Goal: Transaction & Acquisition: Purchase product/service

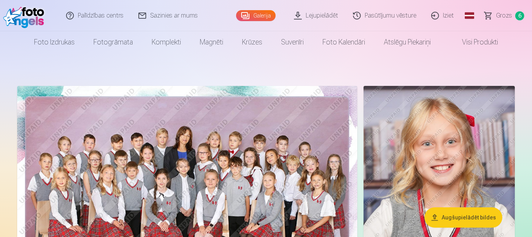
click at [505, 17] on span "Grozs" at bounding box center [504, 15] width 16 height 9
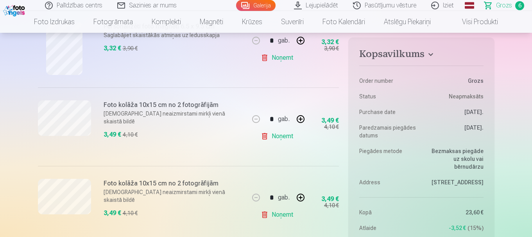
scroll to position [430, 0]
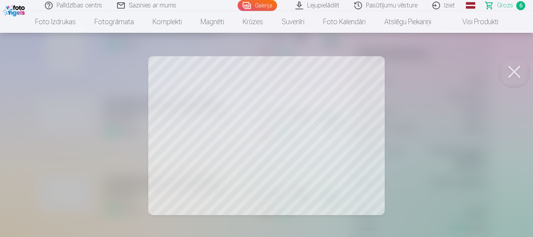
click at [508, 67] on button at bounding box center [514, 71] width 31 height 31
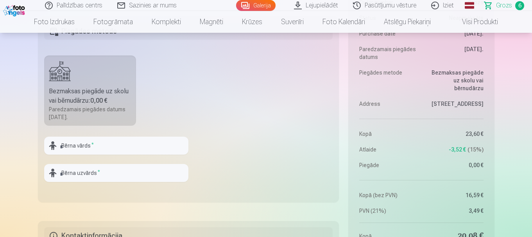
scroll to position [351, 0]
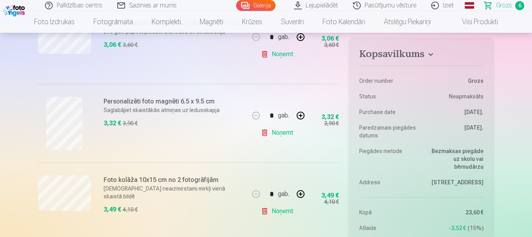
click at [286, 210] on link "Noņemt" at bounding box center [278, 211] width 36 height 16
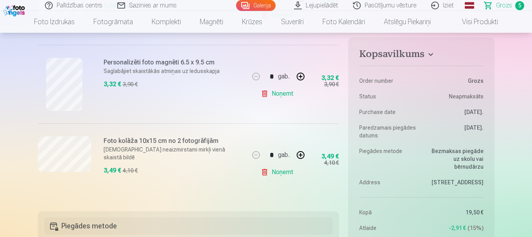
click at [286, 174] on link "Noņemt" at bounding box center [278, 172] width 36 height 16
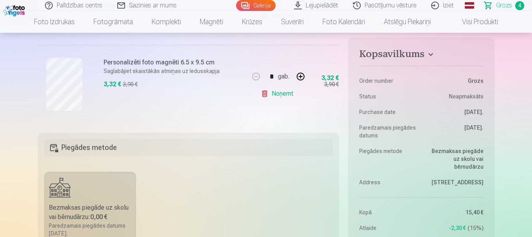
click at [284, 98] on link "Noņemt" at bounding box center [278, 94] width 36 height 16
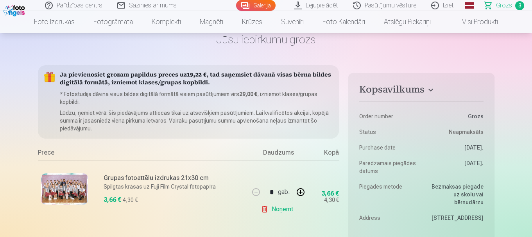
scroll to position [117, 0]
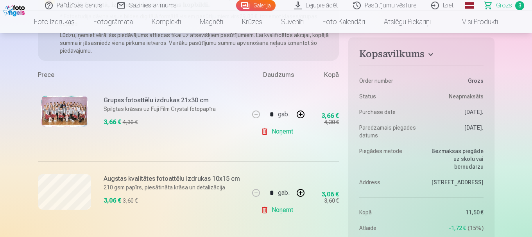
click at [277, 209] on link "Noņemt" at bounding box center [278, 210] width 36 height 16
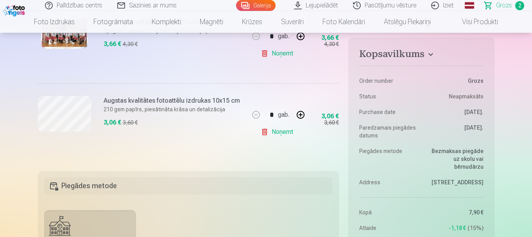
click at [278, 133] on link "Noņemt" at bounding box center [278, 132] width 36 height 16
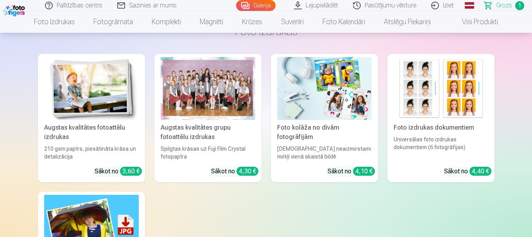
scroll to position [625, 0]
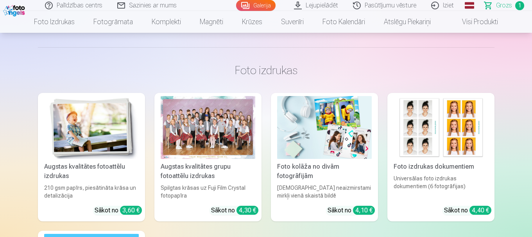
click at [262, 4] on link "Galerija" at bounding box center [255, 5] width 39 height 11
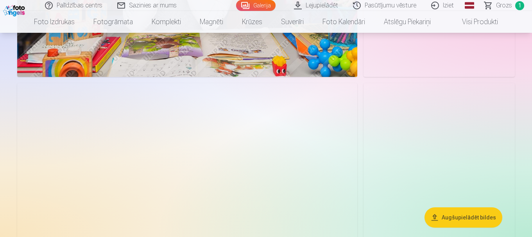
scroll to position [625, 0]
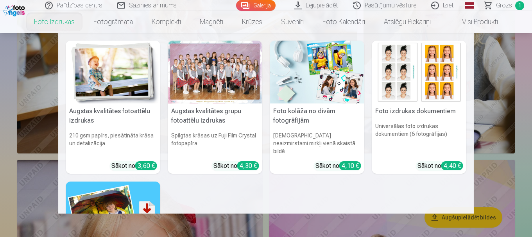
click at [315, 70] on img at bounding box center [317, 72] width 94 height 63
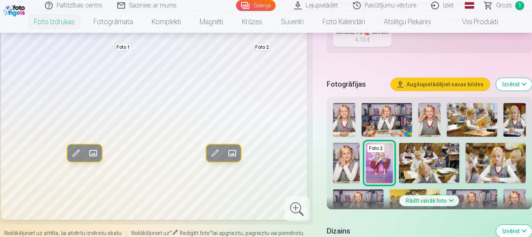
scroll to position [351, 0]
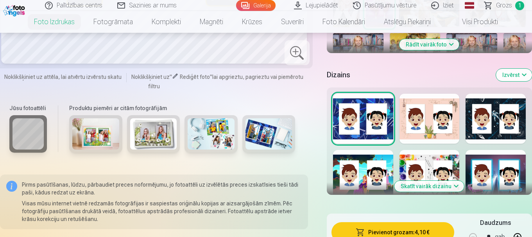
drag, startPoint x: 422, startPoint y: 44, endPoint x: 438, endPoint y: 91, distance: 49.2
click at [422, 45] on button "Rādīt vairāk foto" at bounding box center [429, 44] width 60 height 11
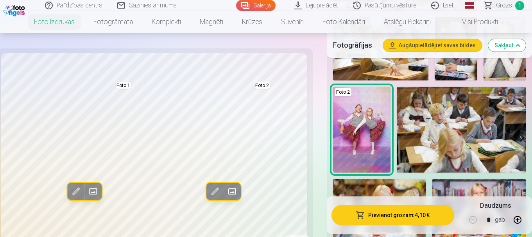
scroll to position [391, 0]
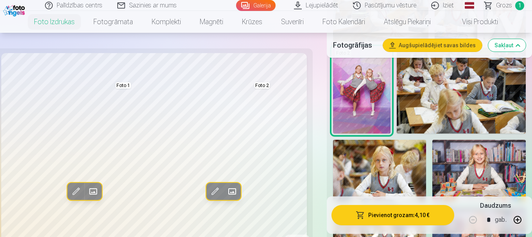
click at [354, 102] on img at bounding box center [361, 91] width 57 height 86
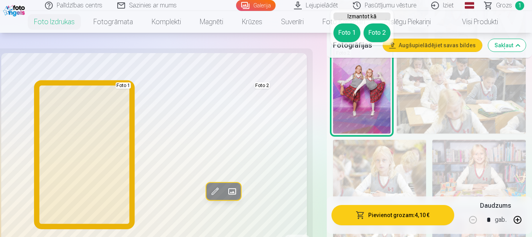
click at [346, 29] on button "Foto 1" at bounding box center [346, 32] width 27 height 19
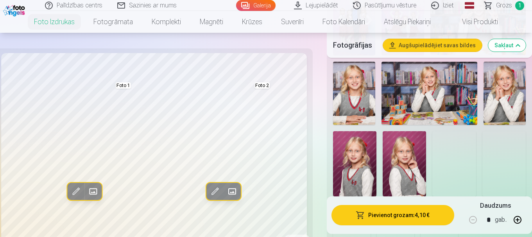
scroll to position [653, 0]
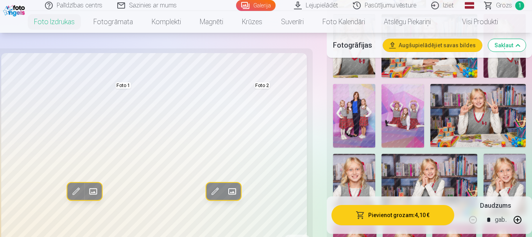
click at [407, 114] on img at bounding box center [402, 116] width 43 height 64
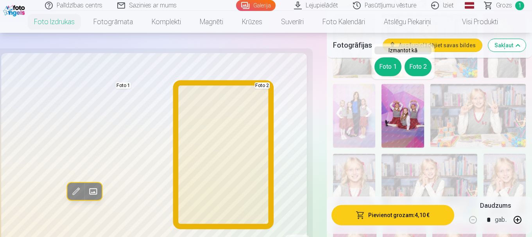
click at [419, 64] on button "Foto 2" at bounding box center [417, 66] width 27 height 19
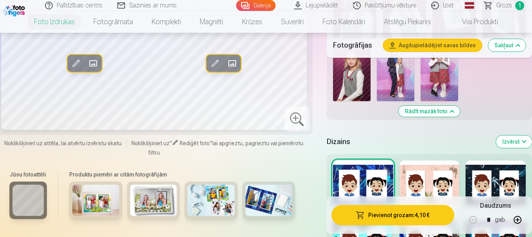
scroll to position [817, 0]
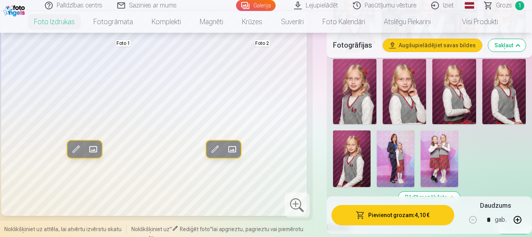
click at [435, 152] on img at bounding box center [438, 158] width 37 height 56
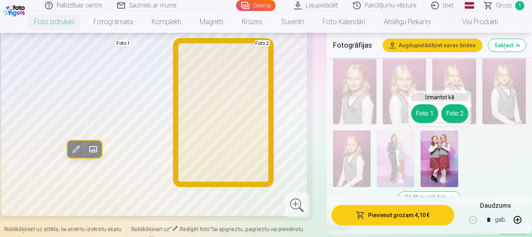
click at [451, 116] on button "Foto 2" at bounding box center [454, 113] width 27 height 19
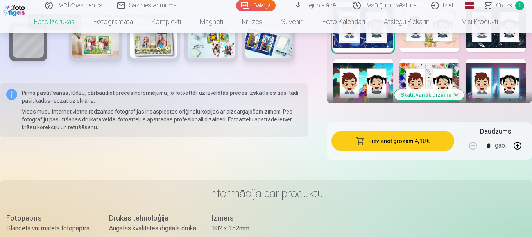
scroll to position [1022, 0]
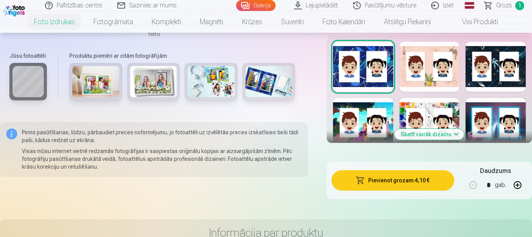
click at [427, 134] on button "Skatīt vairāk dizainu" at bounding box center [429, 134] width 70 height 11
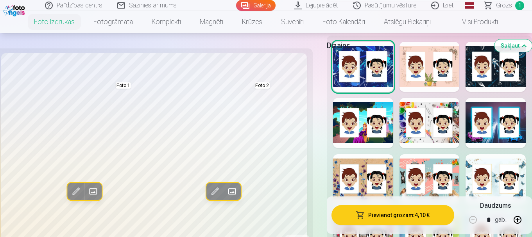
drag, startPoint x: 531, startPoint y: 64, endPoint x: 533, endPoint y: 77, distance: 13.4
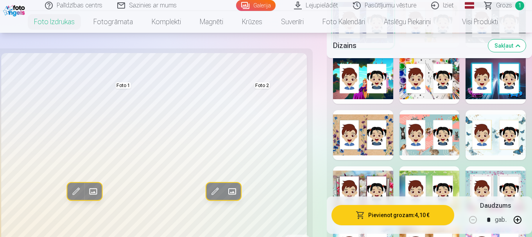
scroll to position [1100, 0]
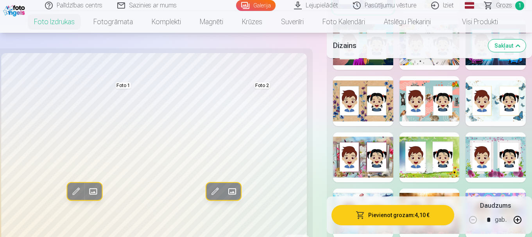
click at [346, 159] on div at bounding box center [363, 157] width 60 height 50
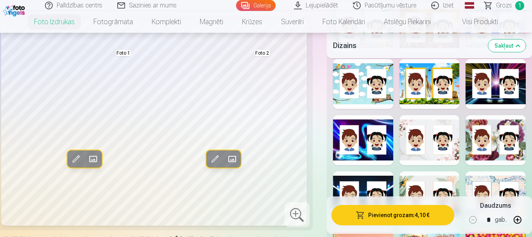
scroll to position [1256, 0]
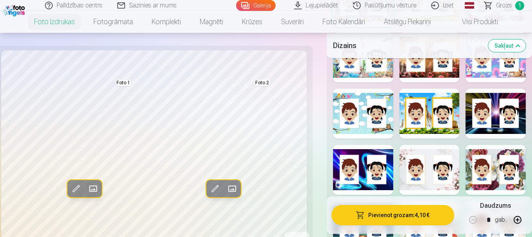
click at [456, 175] on div at bounding box center [429, 170] width 60 height 50
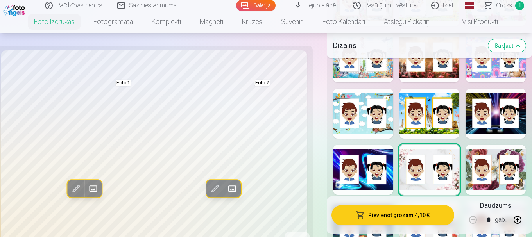
click at [440, 122] on div "Rādīt mazāk dizainu" at bounding box center [428, 94] width 205 height 586
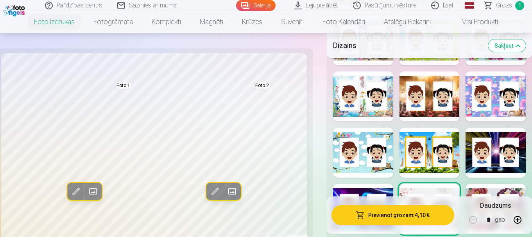
click at [441, 98] on div at bounding box center [429, 96] width 60 height 50
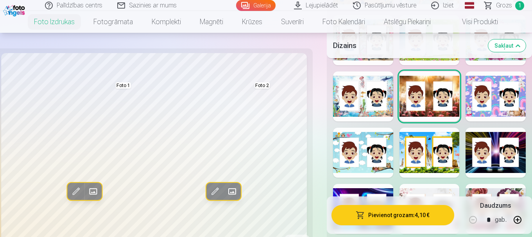
click at [408, 161] on div at bounding box center [429, 153] width 60 height 50
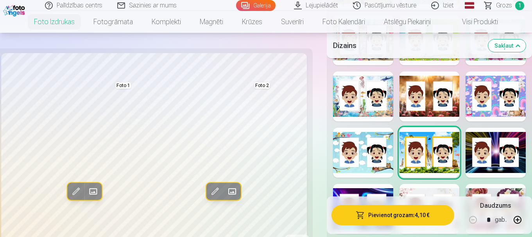
click at [416, 94] on div at bounding box center [429, 96] width 60 height 50
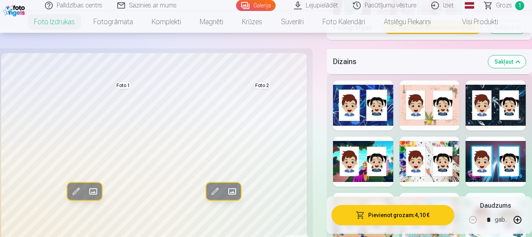
scroll to position [1061, 0]
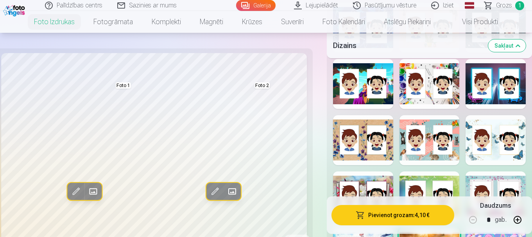
click at [350, 148] on div at bounding box center [363, 140] width 60 height 50
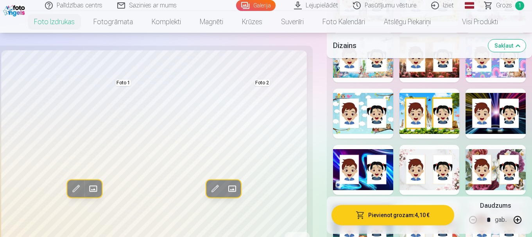
scroll to position [1217, 0]
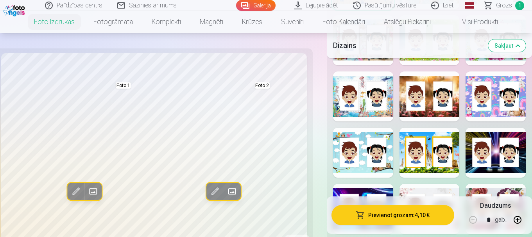
click at [421, 101] on div at bounding box center [429, 96] width 60 height 50
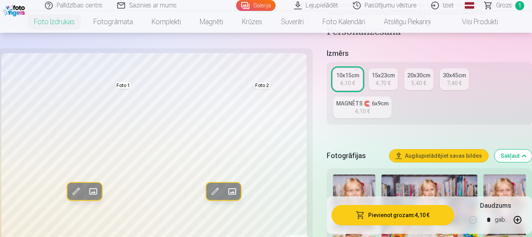
scroll to position [85, 0]
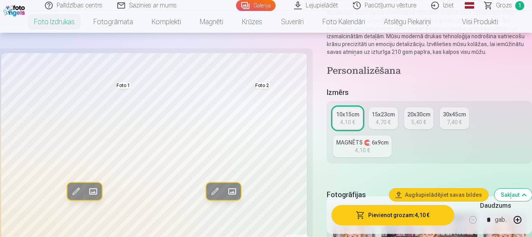
click at [378, 120] on div "4,70 €" at bounding box center [382, 122] width 15 height 8
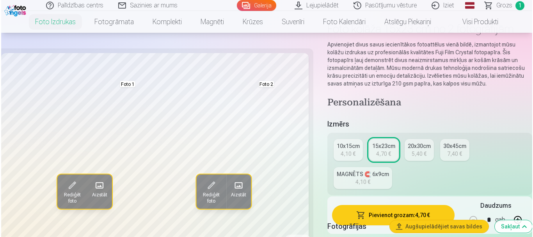
scroll to position [78, 0]
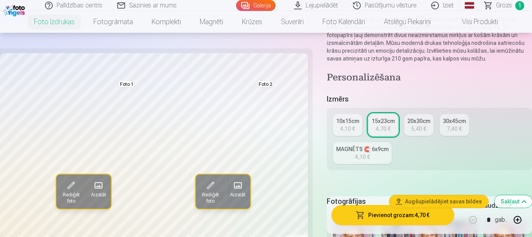
click at [389, 217] on button "Pievienot grozam : 4,70 €" at bounding box center [392, 215] width 123 height 20
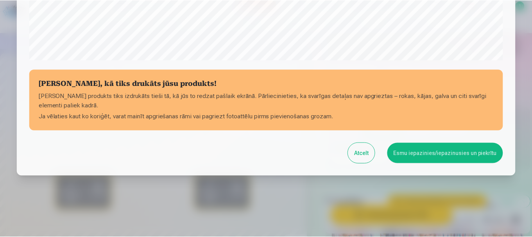
scroll to position [325, 0]
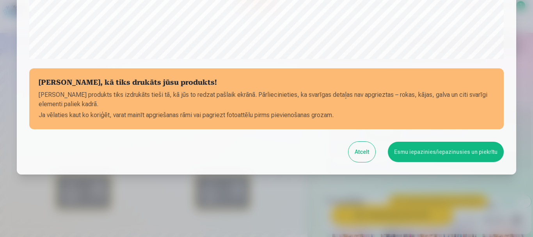
click at [416, 150] on button "Esmu iepazinies/iepazinusies un piekrītu" at bounding box center [446, 152] width 116 height 20
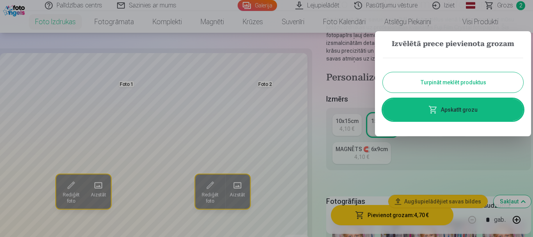
click at [477, 81] on button "Turpināt meklēt produktus" at bounding box center [453, 82] width 141 height 20
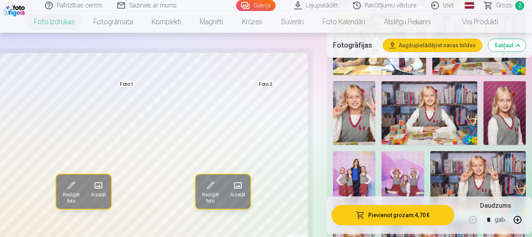
scroll to position [664, 0]
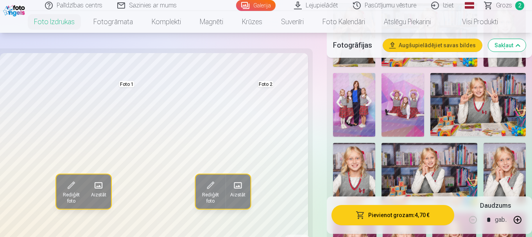
click at [354, 97] on img at bounding box center [354, 105] width 43 height 64
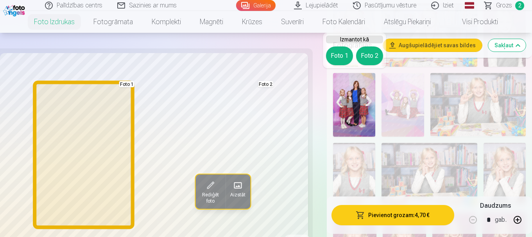
click at [344, 56] on button "Foto 1" at bounding box center [339, 55] width 27 height 19
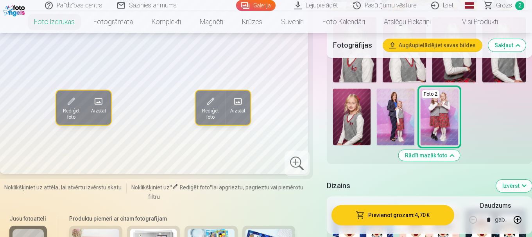
scroll to position [898, 0]
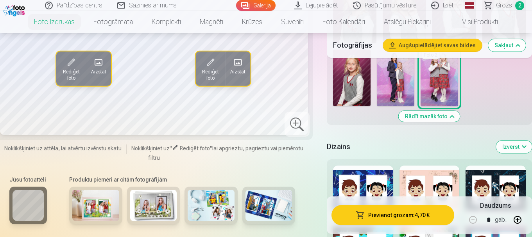
click at [391, 77] on img at bounding box center [394, 78] width 37 height 56
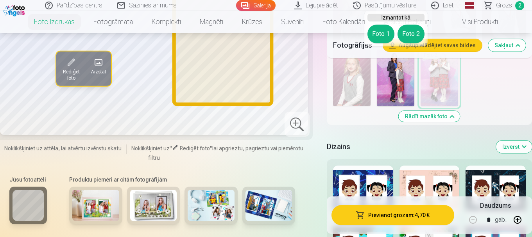
click at [402, 36] on button "Foto 2" at bounding box center [410, 34] width 27 height 19
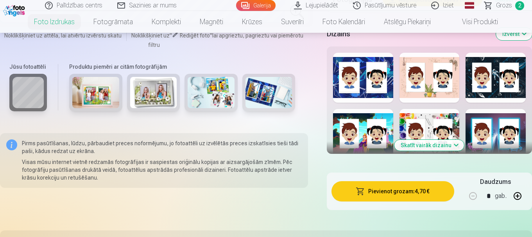
scroll to position [1054, 0]
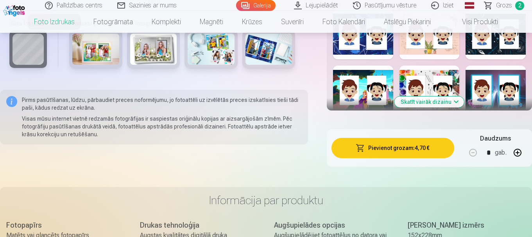
click at [438, 104] on button "Skatīt vairāk dizainu" at bounding box center [429, 101] width 70 height 11
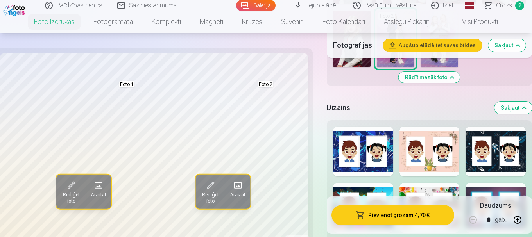
scroll to position [976, 0]
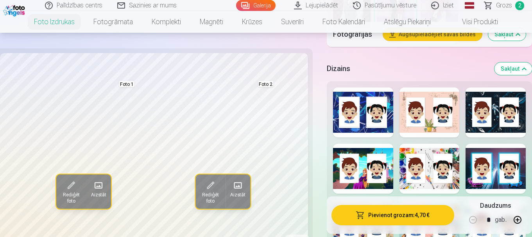
click at [433, 165] on div at bounding box center [429, 169] width 60 height 50
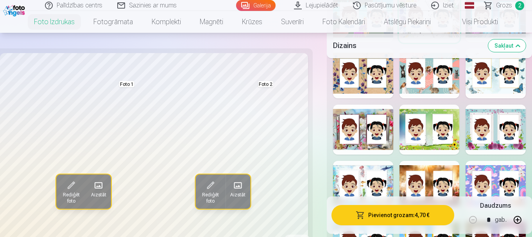
scroll to position [1133, 0]
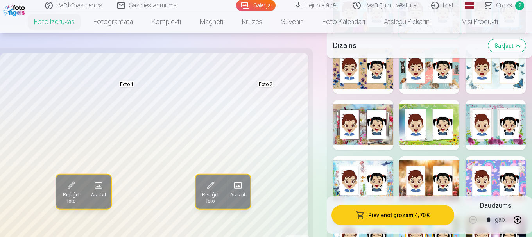
click at [427, 114] on div at bounding box center [429, 125] width 60 height 50
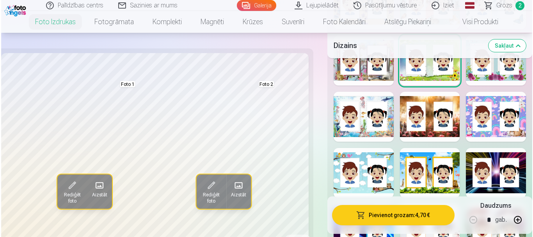
scroll to position [1250, 0]
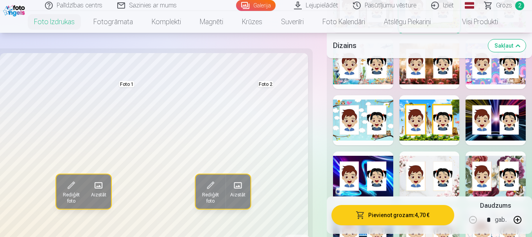
click at [400, 213] on button "Pievienot grozam : 4,70 €" at bounding box center [392, 215] width 123 height 20
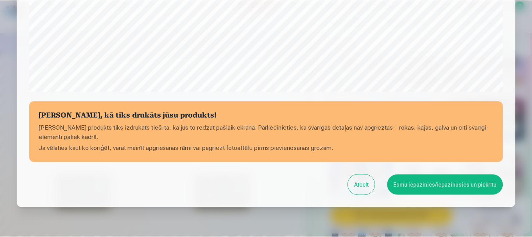
scroll to position [311, 0]
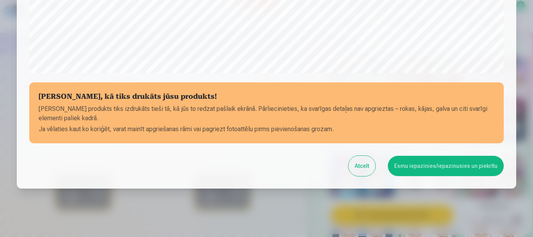
click at [464, 166] on button "Esmu iepazinies/iepazinusies un piekrītu" at bounding box center [446, 166] width 116 height 20
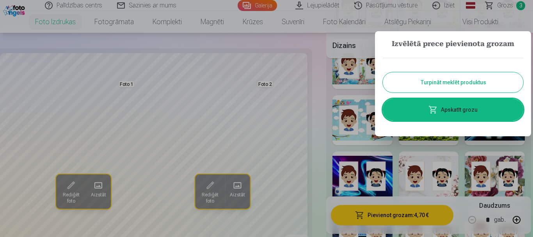
click at [451, 112] on link "Apskatīt grozu" at bounding box center [453, 110] width 141 height 22
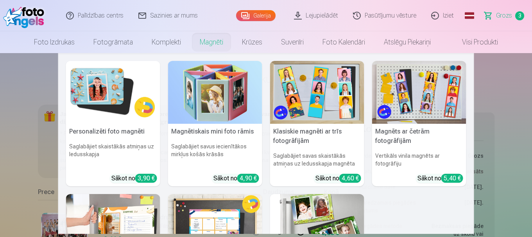
click at [210, 41] on link "Magnēti" at bounding box center [211, 42] width 42 height 22
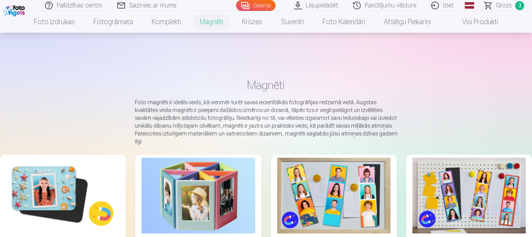
scroll to position [78, 0]
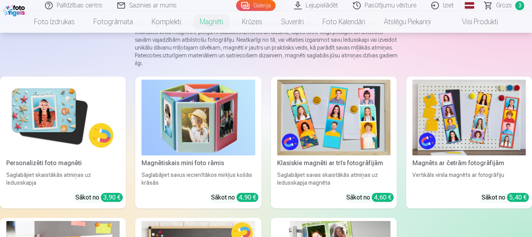
click at [27, 121] on img at bounding box center [62, 118] width 113 height 76
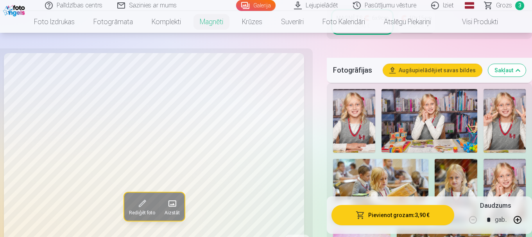
scroll to position [234, 0]
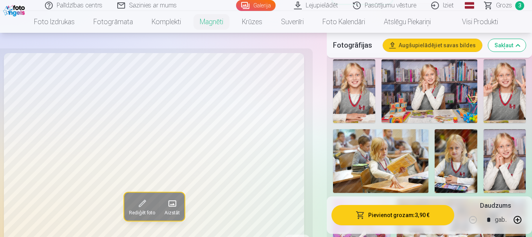
click at [501, 88] on img at bounding box center [504, 91] width 43 height 64
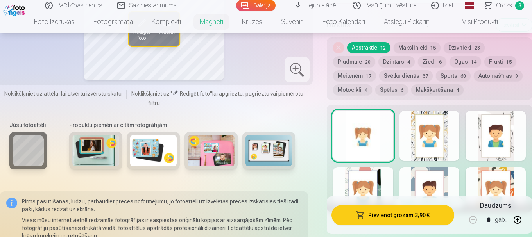
scroll to position [976, 0]
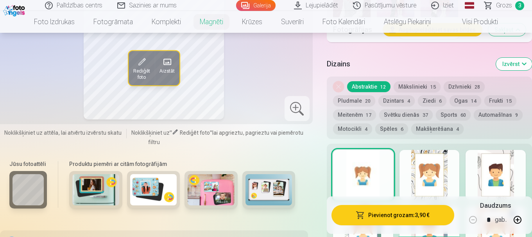
click at [455, 81] on button "Dzīvnieki 28" at bounding box center [463, 86] width 41 height 11
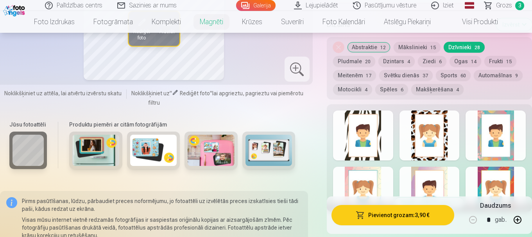
scroll to position [1054, 0]
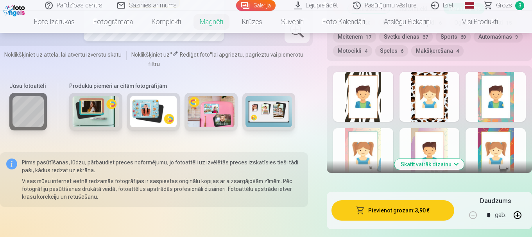
click at [433, 159] on button "Skatīt vairāk dizainu" at bounding box center [429, 164] width 70 height 11
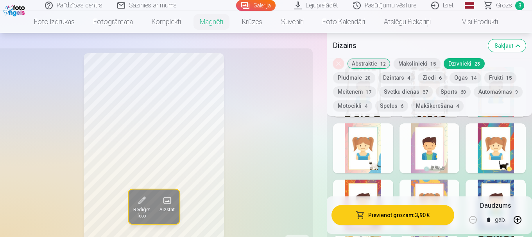
click at [422, 155] on div at bounding box center [429, 148] width 60 height 50
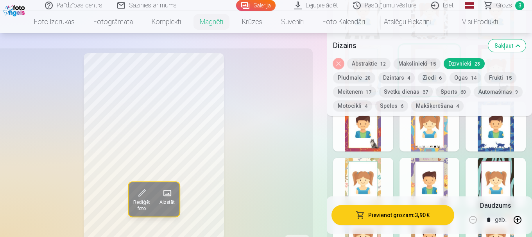
scroll to position [1172, 0]
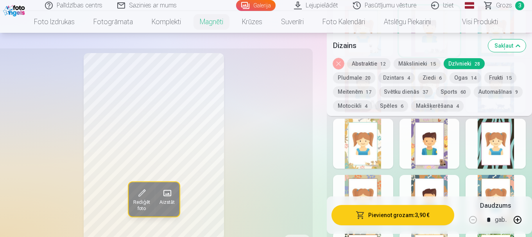
click at [360, 150] on div at bounding box center [363, 144] width 60 height 50
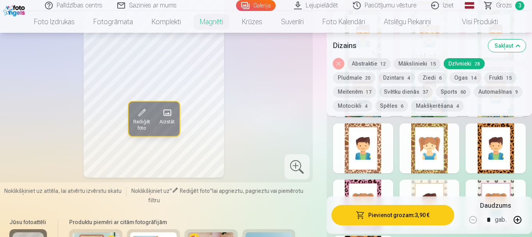
scroll to position [1406, 0]
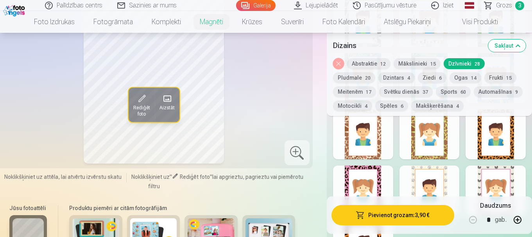
click at [485, 144] on div at bounding box center [495, 134] width 60 height 50
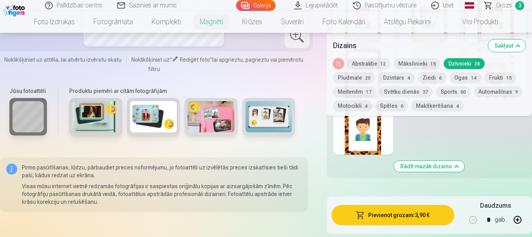
scroll to position [1445, 0]
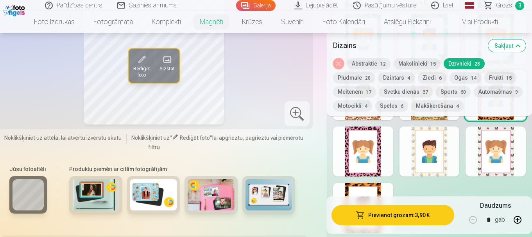
click at [490, 130] on div at bounding box center [495, 152] width 60 height 50
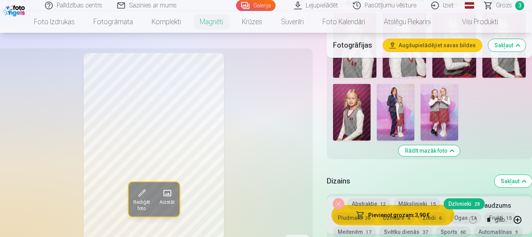
scroll to position [937, 0]
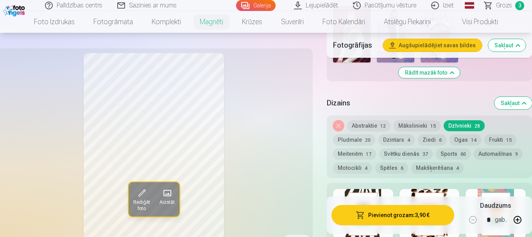
click at [357, 134] on button "Pludmale 20" at bounding box center [354, 139] width 42 height 11
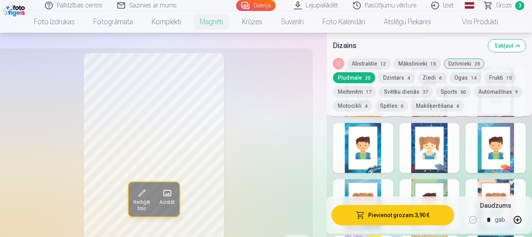
scroll to position [1133, 0]
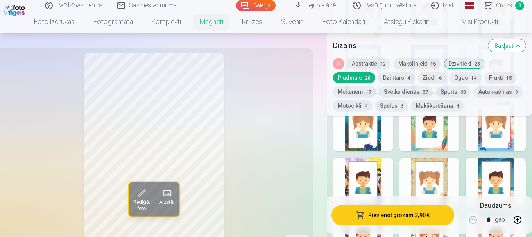
click at [370, 174] on div at bounding box center [363, 183] width 60 height 50
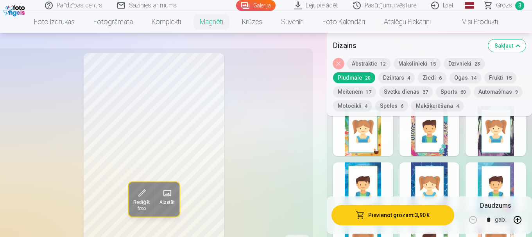
scroll to position [1054, 0]
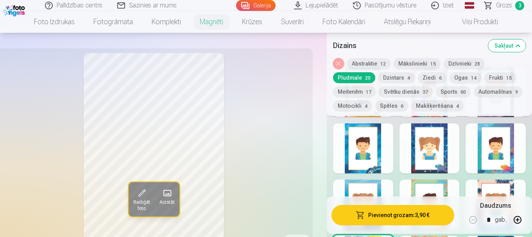
click at [421, 144] on div at bounding box center [429, 148] width 60 height 50
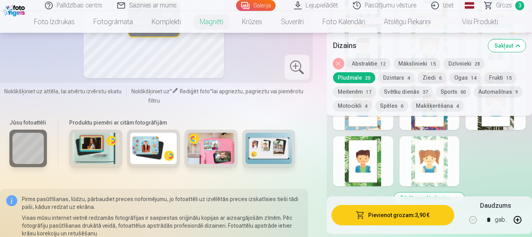
scroll to position [1250, 0]
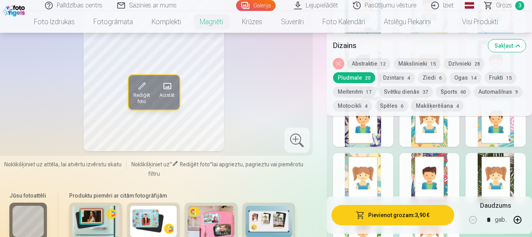
click at [424, 160] on div at bounding box center [429, 178] width 60 height 50
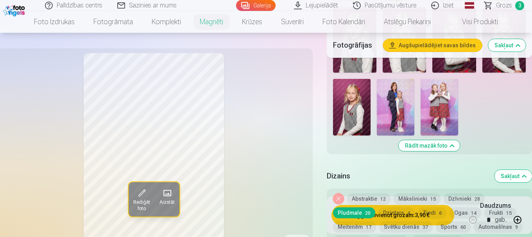
scroll to position [937, 0]
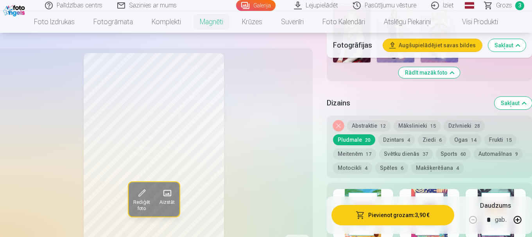
click at [400, 134] on button "Dzintars 4" at bounding box center [396, 139] width 36 height 11
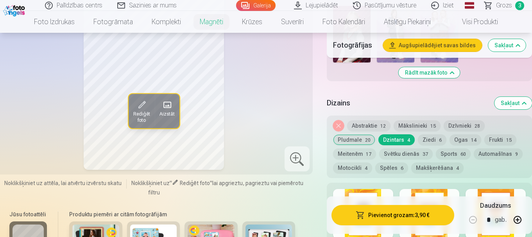
click at [398, 148] on button "Svētku dienās 37" at bounding box center [406, 153] width 54 height 11
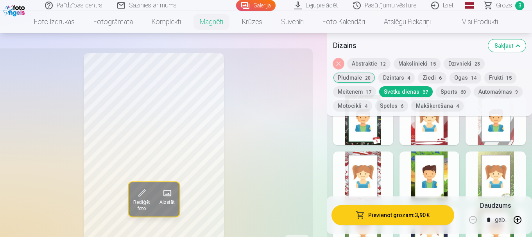
scroll to position [1015, 0]
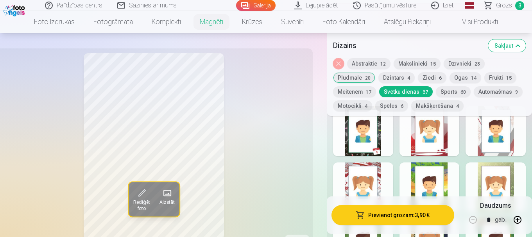
click at [422, 62] on button "Mākslinieki 15" at bounding box center [416, 63] width 47 height 11
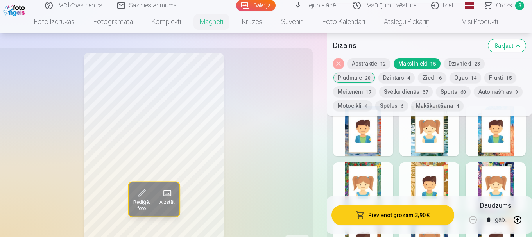
click at [464, 65] on button "Dzīvnieki 28" at bounding box center [463, 63] width 41 height 11
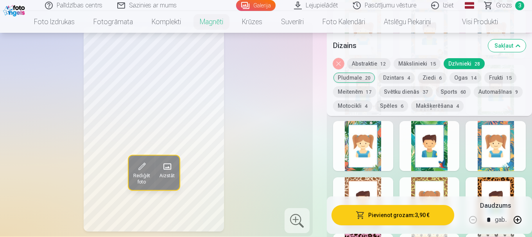
scroll to position [1445, 0]
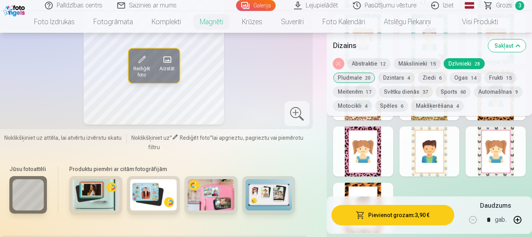
click at [478, 148] on div at bounding box center [495, 152] width 60 height 50
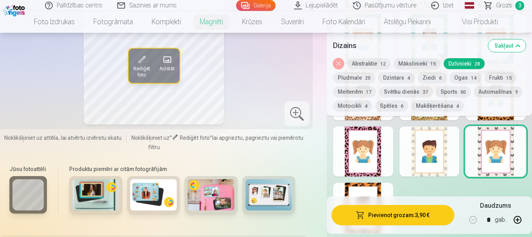
click at [385, 216] on button "Pievienot grozam : 3,90 €" at bounding box center [392, 215] width 123 height 20
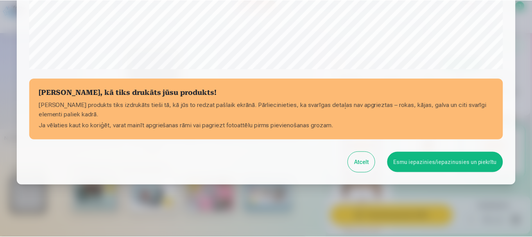
scroll to position [325, 0]
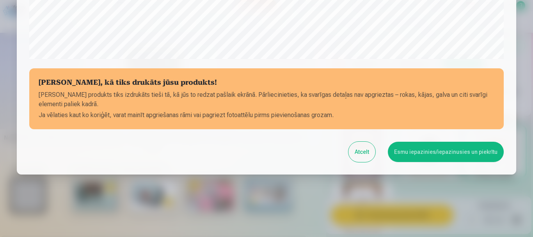
click at [455, 148] on button "Esmu iepazinies/iepazinusies un piekrītu" at bounding box center [446, 152] width 116 height 20
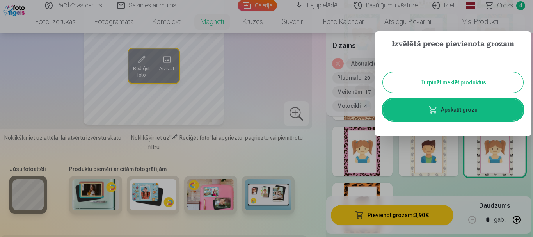
click at [450, 81] on button "Turpināt meklēt produktus" at bounding box center [453, 82] width 141 height 20
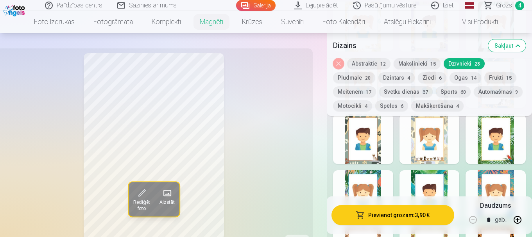
scroll to position [1133, 0]
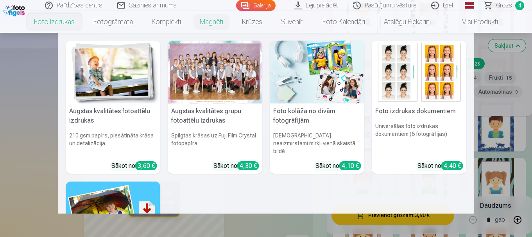
click at [55, 25] on link "Foto izdrukas" at bounding box center [54, 22] width 59 height 22
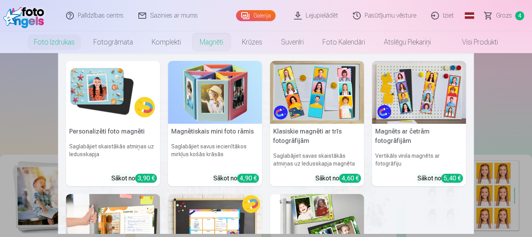
click at [216, 43] on link "Magnēti" at bounding box center [211, 42] width 42 height 22
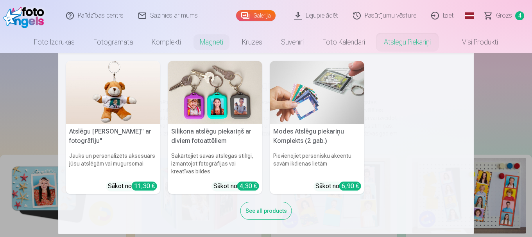
click at [237, 93] on img at bounding box center [215, 92] width 94 height 63
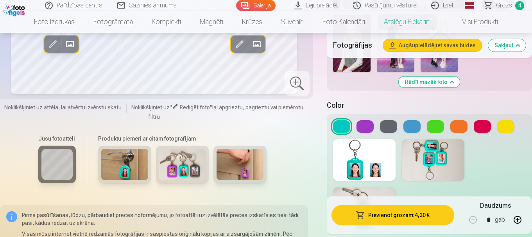
scroll to position [937, 0]
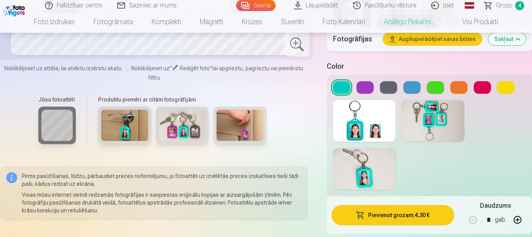
click at [242, 130] on img at bounding box center [239, 125] width 47 height 31
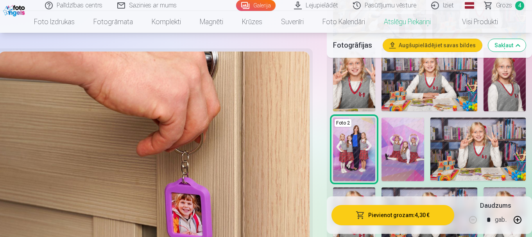
scroll to position [820, 0]
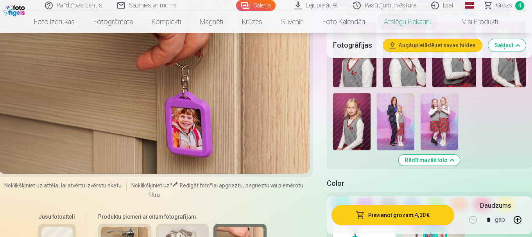
drag, startPoint x: 109, startPoint y: 128, endPoint x: 269, endPoint y: 137, distance: 160.8
click at [269, 137] on div at bounding box center [153, 70] width 311 height 208
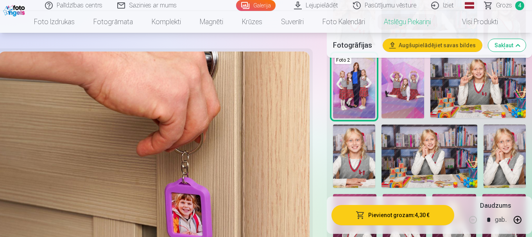
scroll to position [430, 0]
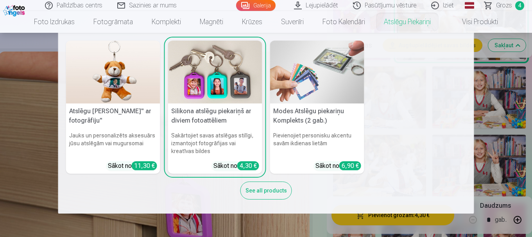
click at [320, 73] on img at bounding box center [317, 72] width 94 height 63
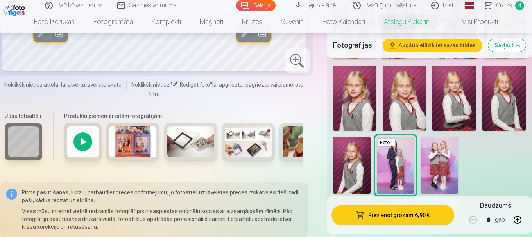
scroll to position [752, 0]
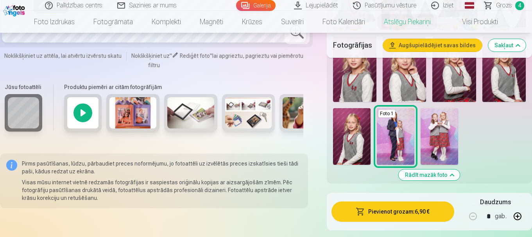
click at [199, 112] on img at bounding box center [190, 113] width 47 height 31
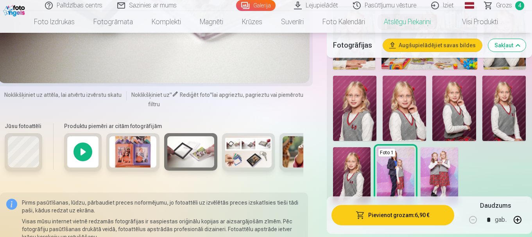
scroll to position [635, 0]
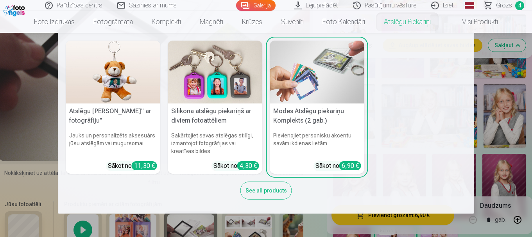
click at [209, 90] on img at bounding box center [215, 72] width 94 height 63
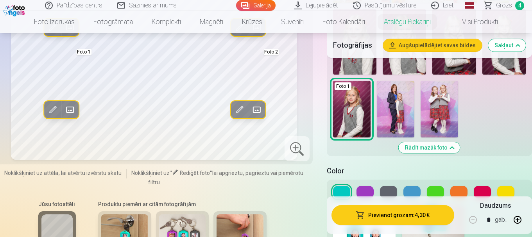
scroll to position [947, 0]
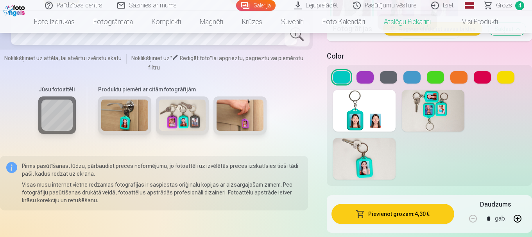
click at [483, 76] on button at bounding box center [481, 77] width 17 height 12
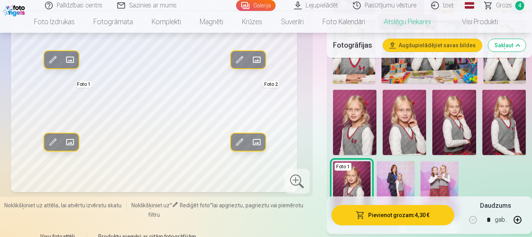
scroll to position [908, 0]
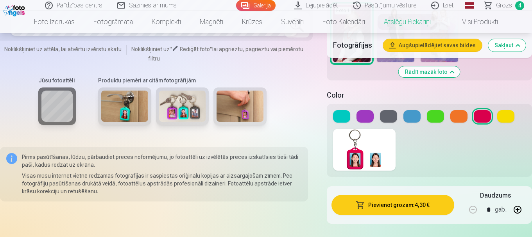
click at [367, 116] on button at bounding box center [364, 116] width 17 height 12
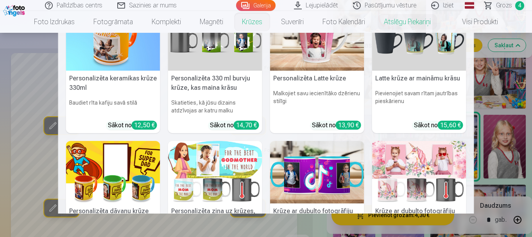
scroll to position [0, 0]
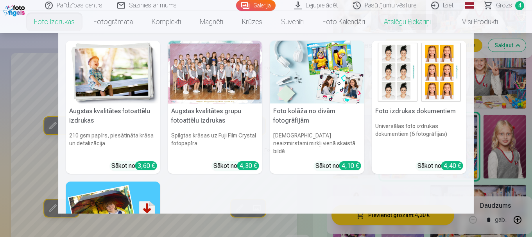
click at [58, 26] on link "Foto izdrukas" at bounding box center [54, 22] width 59 height 22
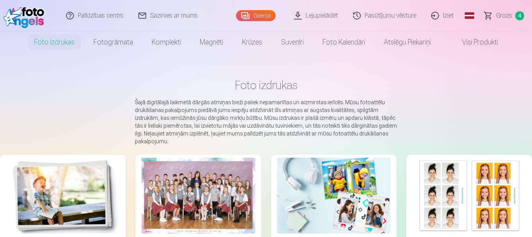
click at [506, 18] on span "Grozs" at bounding box center [504, 15] width 16 height 9
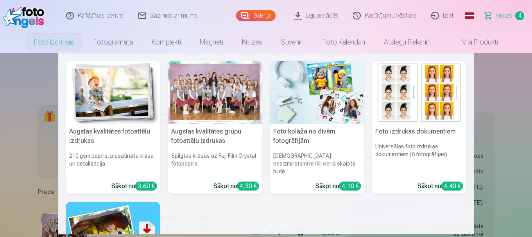
click at [328, 110] on img at bounding box center [317, 92] width 94 height 63
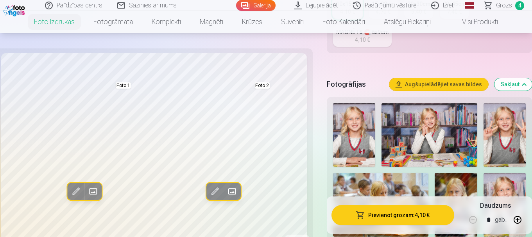
scroll to position [234, 0]
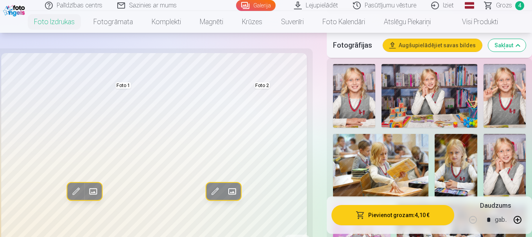
click at [421, 95] on img at bounding box center [428, 96] width 95 height 64
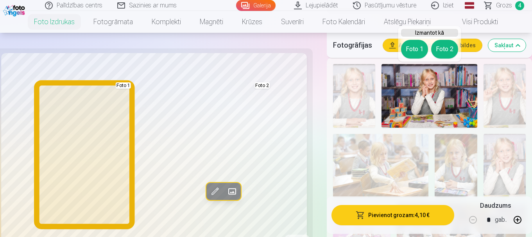
click at [407, 52] on button "Foto 1" at bounding box center [414, 49] width 27 height 19
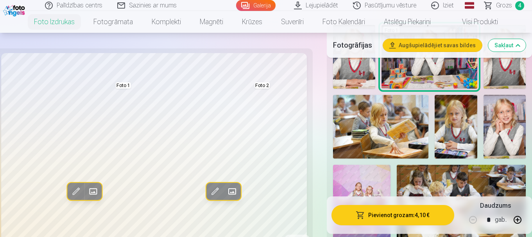
scroll to position [312, 0]
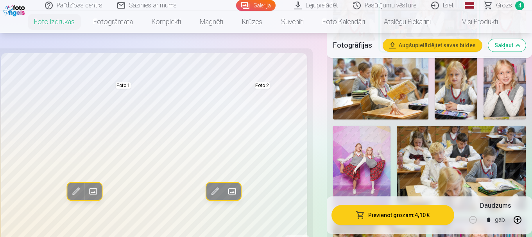
click at [453, 83] on img at bounding box center [455, 88] width 43 height 64
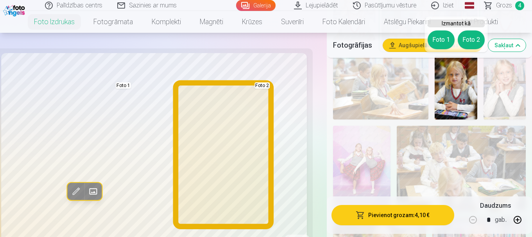
click at [469, 39] on button "Foto 2" at bounding box center [470, 39] width 27 height 19
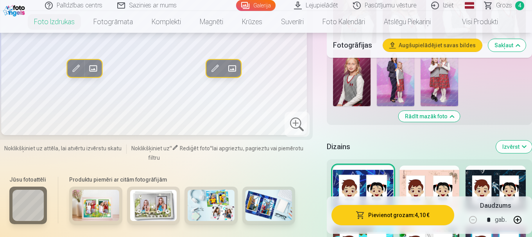
scroll to position [1015, 0]
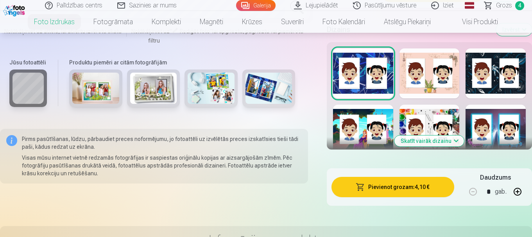
click at [427, 140] on button "Skatīt vairāk dizainu" at bounding box center [429, 141] width 70 height 11
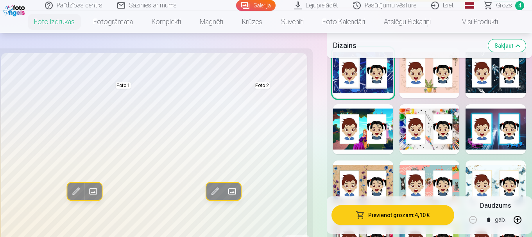
scroll to position [1054, 0]
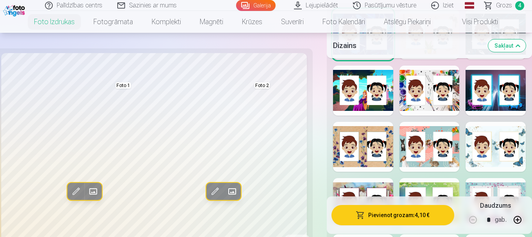
click at [428, 100] on div at bounding box center [429, 91] width 60 height 50
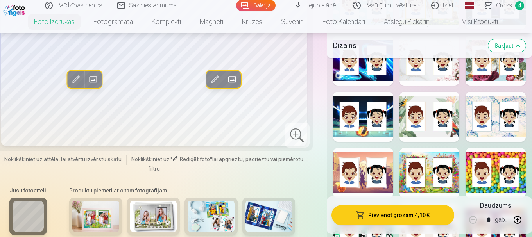
scroll to position [1367, 0]
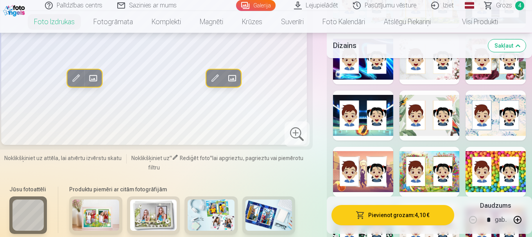
click at [426, 166] on div at bounding box center [429, 172] width 60 height 50
click at [497, 175] on div at bounding box center [495, 172] width 60 height 50
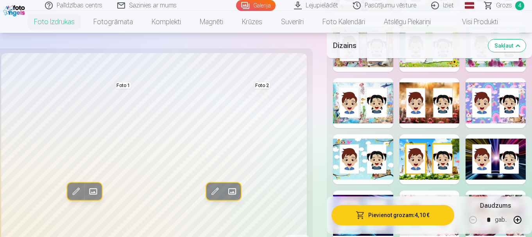
scroll to position [1172, 0]
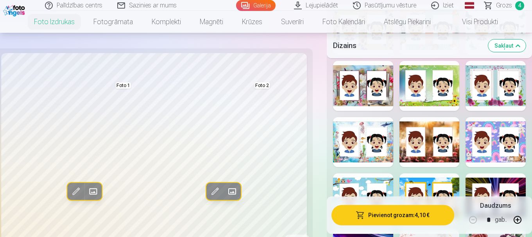
click at [364, 133] on div at bounding box center [363, 142] width 60 height 50
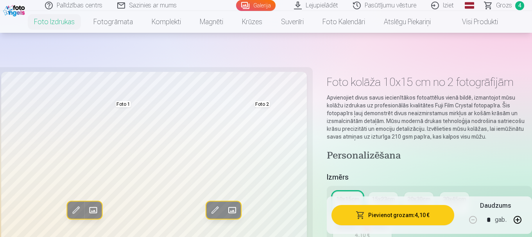
scroll to position [78, 0]
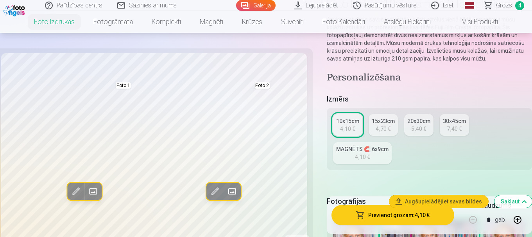
click at [378, 122] on div "15x23cm" at bounding box center [382, 121] width 23 height 8
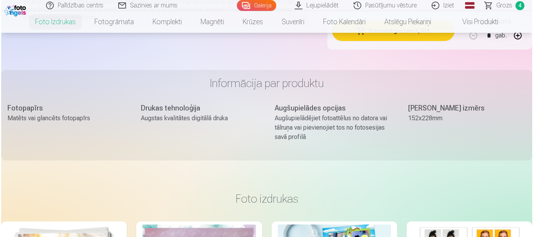
scroll to position [1093, 0]
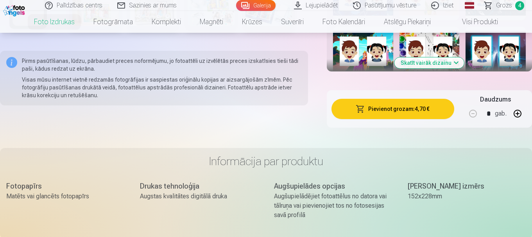
click at [385, 109] on button "Pievienot grozam : 4,70 €" at bounding box center [392, 109] width 123 height 20
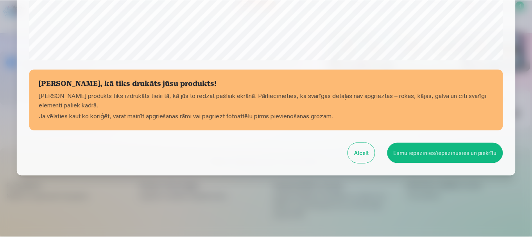
scroll to position [325, 0]
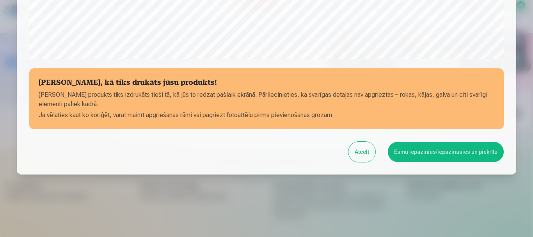
click at [451, 155] on button "Esmu iepazinies/iepazinusies un piekrītu" at bounding box center [446, 152] width 116 height 20
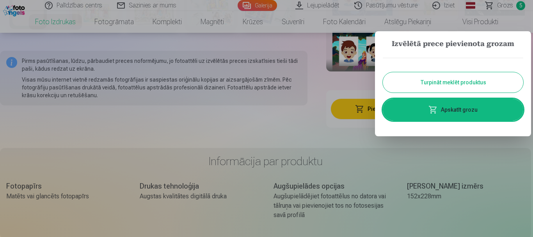
click at [449, 81] on button "Turpināt meklēt produktus" at bounding box center [453, 82] width 141 height 20
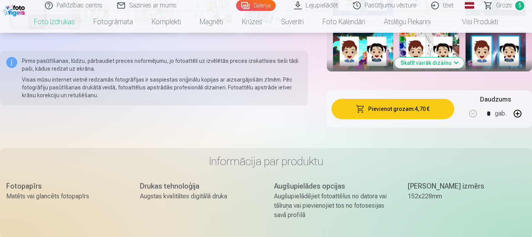
scroll to position [898, 0]
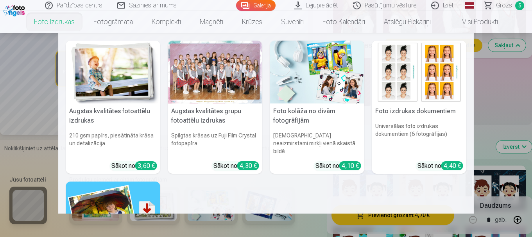
click at [57, 23] on link "Foto izdrukas" at bounding box center [54, 22] width 59 height 22
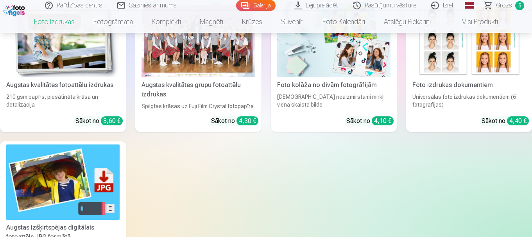
scroll to position [39, 0]
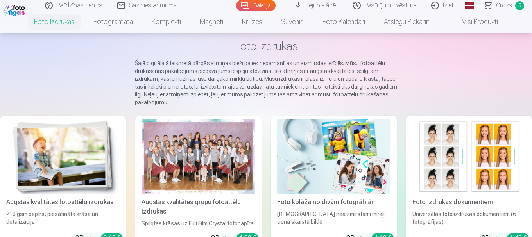
click at [63, 141] on img at bounding box center [62, 157] width 113 height 76
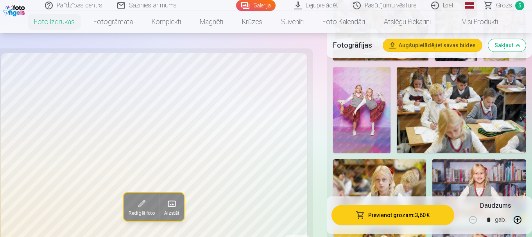
scroll to position [430, 0]
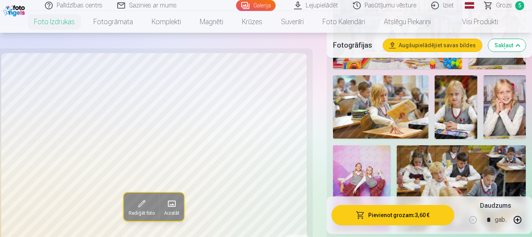
click at [382, 102] on img at bounding box center [380, 107] width 95 height 64
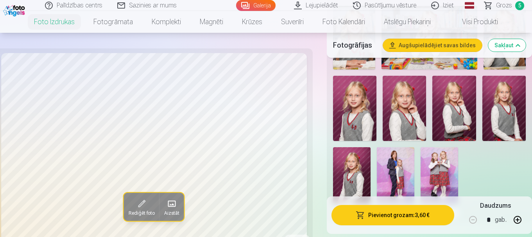
scroll to position [976, 0]
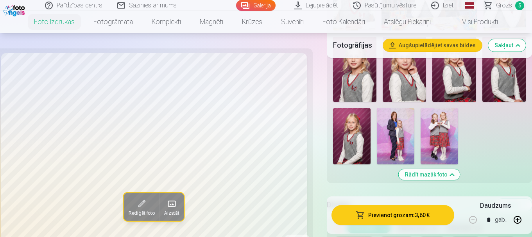
click at [432, 121] on img at bounding box center [438, 136] width 37 height 56
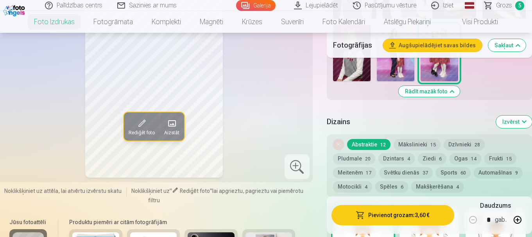
scroll to position [1133, 0]
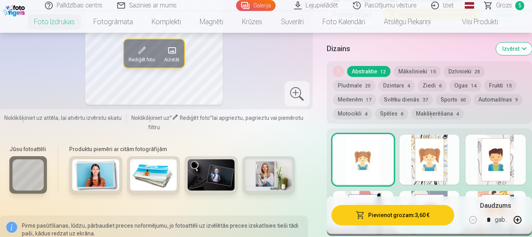
click at [354, 87] on button "Pludmale 20" at bounding box center [354, 85] width 42 height 11
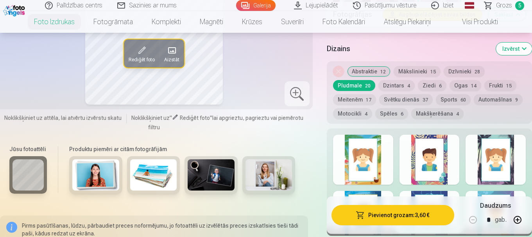
click at [462, 71] on button "Dzīvnieki 28" at bounding box center [463, 71] width 41 height 11
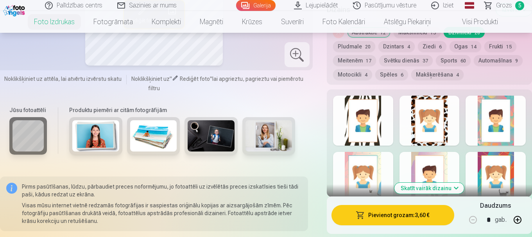
scroll to position [1211, 0]
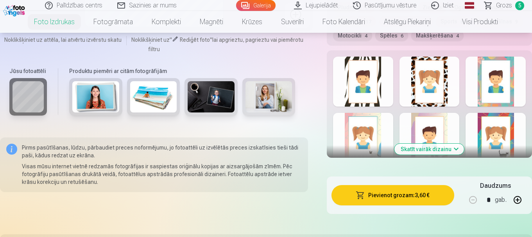
click at [433, 145] on button "Skatīt vairāk dizainu" at bounding box center [429, 149] width 70 height 11
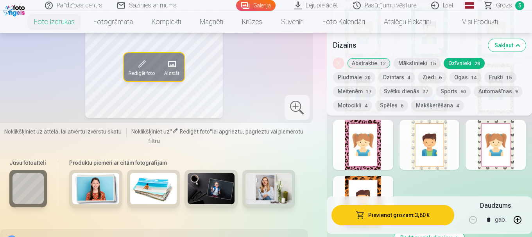
scroll to position [1601, 0]
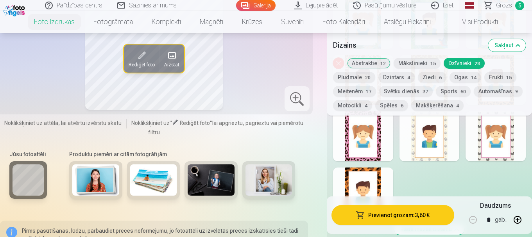
click at [368, 143] on div at bounding box center [363, 136] width 60 height 50
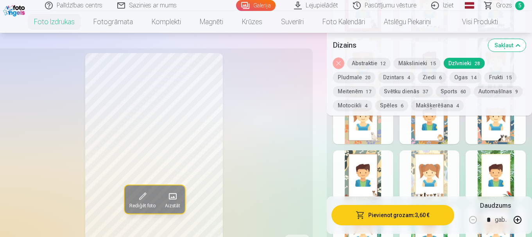
scroll to position [1406, 0]
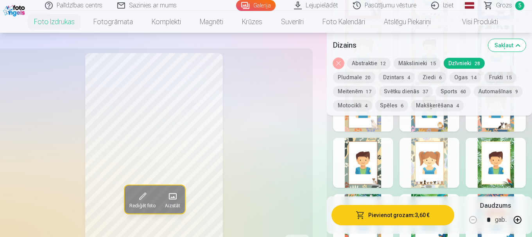
click at [433, 75] on button "Ziedi 6" at bounding box center [431, 77] width 29 height 11
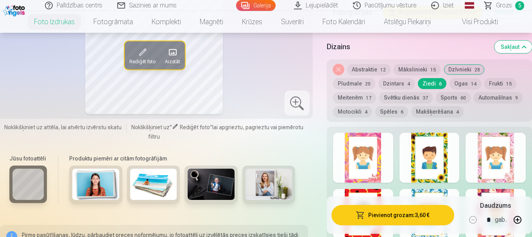
scroll to position [1093, 0]
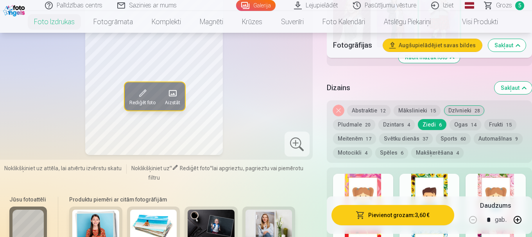
click at [377, 187] on div at bounding box center [363, 199] width 60 height 50
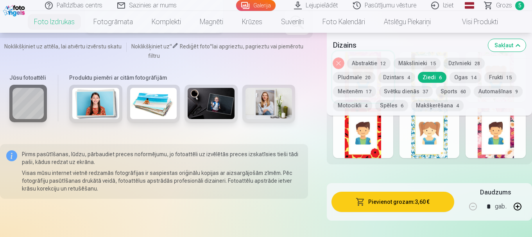
scroll to position [1172, 0]
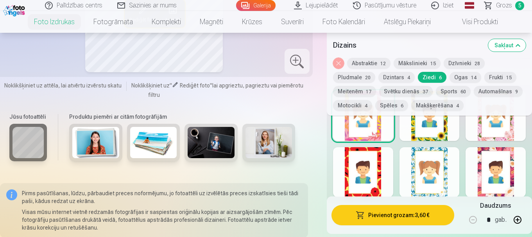
click at [500, 125] on div at bounding box center [495, 116] width 60 height 50
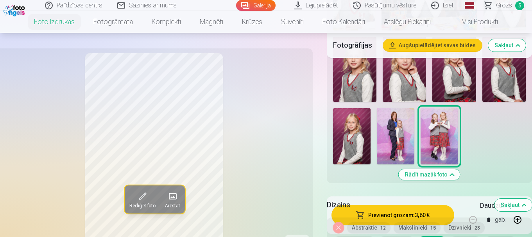
scroll to position [1093, 0]
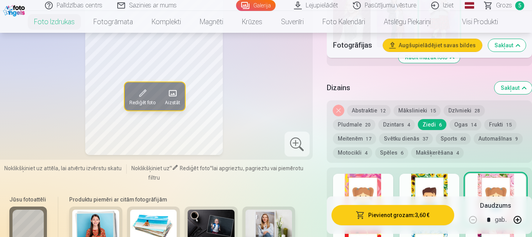
click at [463, 106] on button "Dzīvnieki 28" at bounding box center [463, 110] width 41 height 11
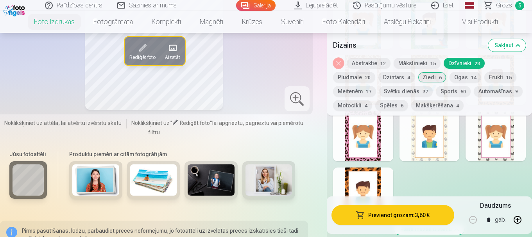
scroll to position [1523, 0]
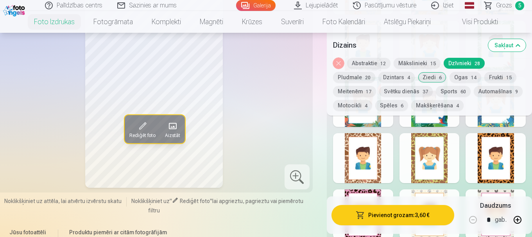
click at [371, 173] on div at bounding box center [363, 158] width 60 height 50
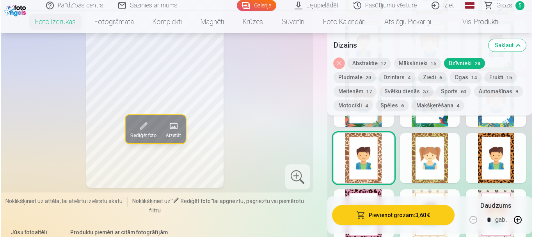
scroll to position [1562, 0]
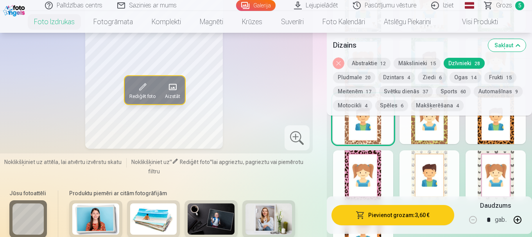
click at [359, 182] on div at bounding box center [363, 175] width 60 height 50
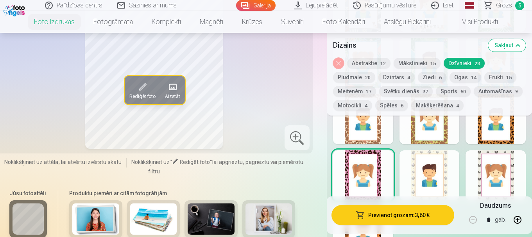
click at [368, 136] on div at bounding box center [363, 119] width 60 height 50
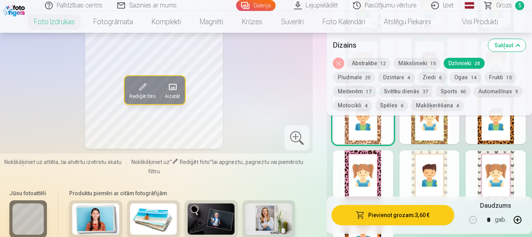
click at [350, 173] on div at bounding box center [363, 175] width 60 height 50
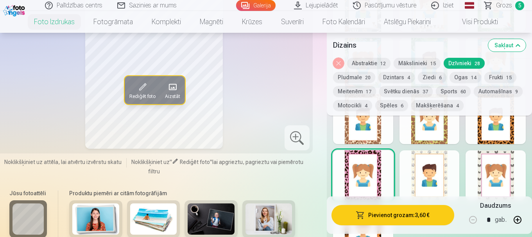
click at [410, 218] on button "Pievienot grozam : 3,60 €" at bounding box center [392, 215] width 123 height 20
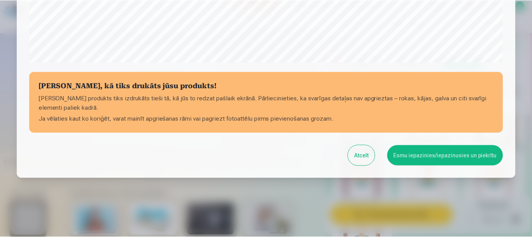
scroll to position [325, 0]
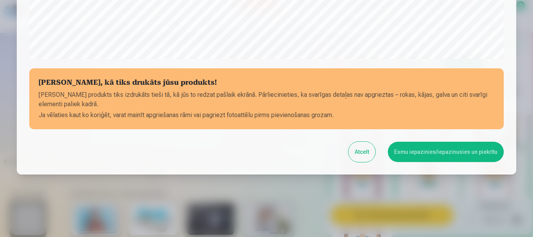
click at [432, 152] on button "Esmu iepazinies/iepazinusies un piekrītu" at bounding box center [446, 152] width 116 height 20
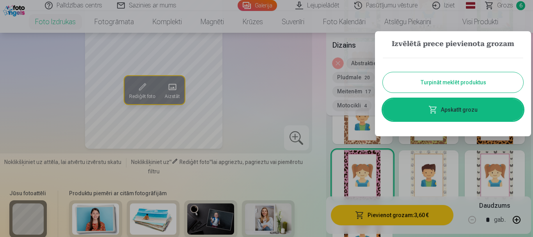
click at [461, 85] on button "Turpināt meklēt produktus" at bounding box center [453, 82] width 141 height 20
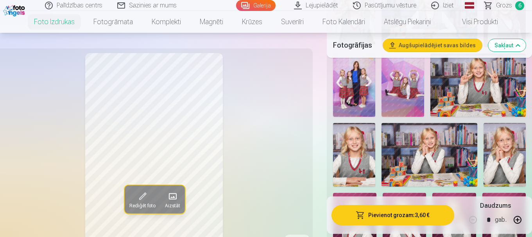
scroll to position [781, 0]
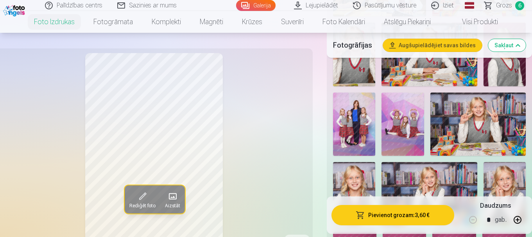
click at [501, 7] on span "Grozs" at bounding box center [504, 5] width 16 height 9
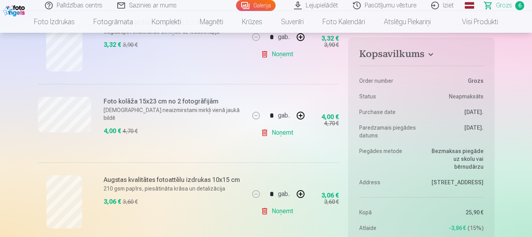
scroll to position [469, 0]
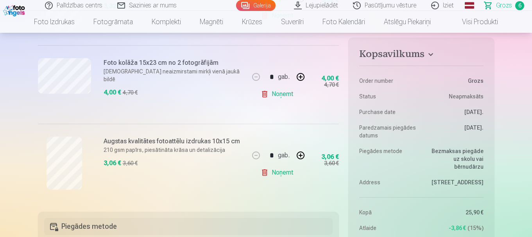
click at [277, 174] on link "Noņemt" at bounding box center [278, 173] width 36 height 16
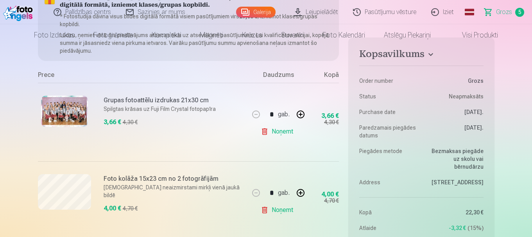
scroll to position [0, 0]
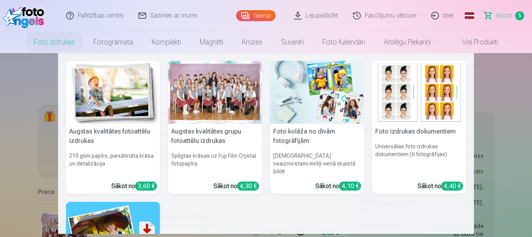
click at [56, 41] on link "Foto izdrukas" at bounding box center [54, 42] width 59 height 22
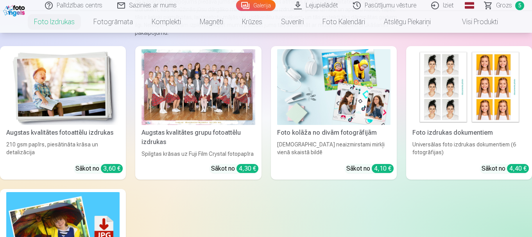
scroll to position [117, 0]
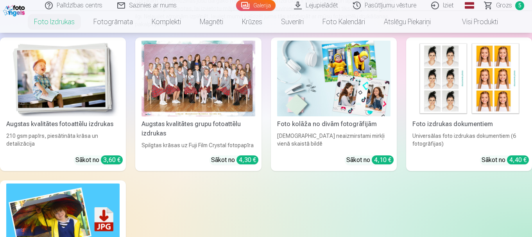
click at [73, 80] on img at bounding box center [62, 79] width 113 height 76
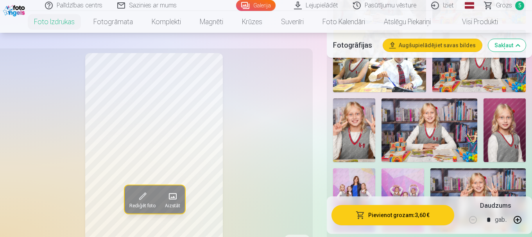
scroll to position [781, 0]
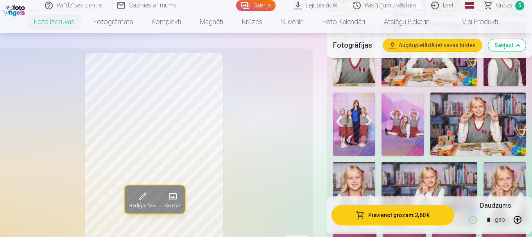
click at [413, 123] on img at bounding box center [402, 125] width 43 height 64
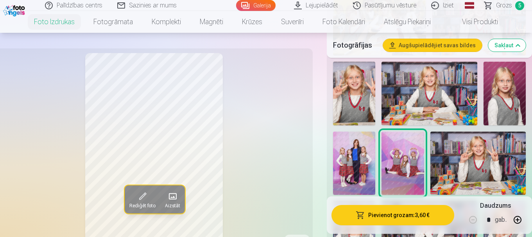
click at [501, 5] on span "Grozs" at bounding box center [504, 5] width 16 height 9
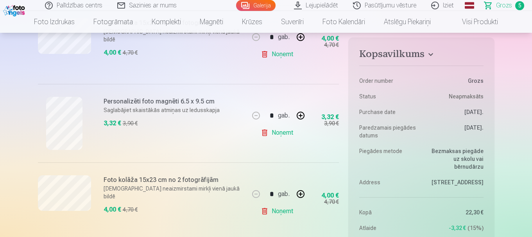
scroll to position [234, 0]
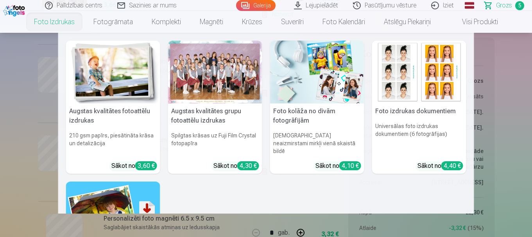
click at [91, 94] on img at bounding box center [113, 72] width 94 height 63
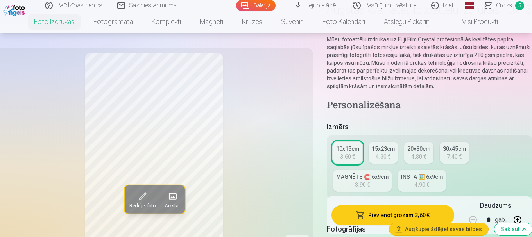
scroll to position [78, 0]
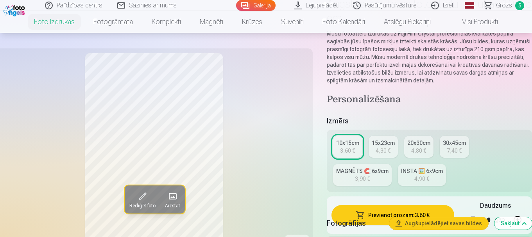
click at [381, 214] on div "Fotogrāfijas Augšupielādējiet savas bildes Sakļaut" at bounding box center [428, 223] width 205 height 25
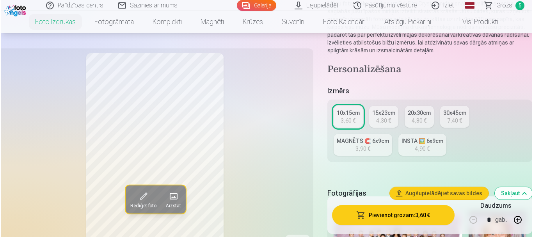
scroll to position [117, 0]
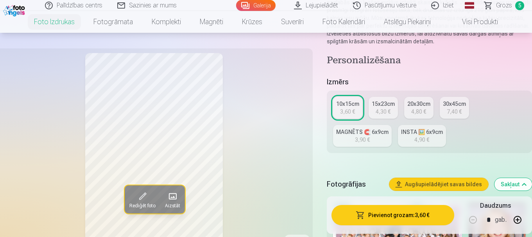
click at [379, 213] on button "Pievienot grozam : 3,60 €" at bounding box center [392, 215] width 123 height 20
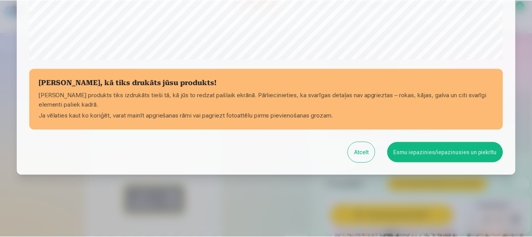
scroll to position [325, 0]
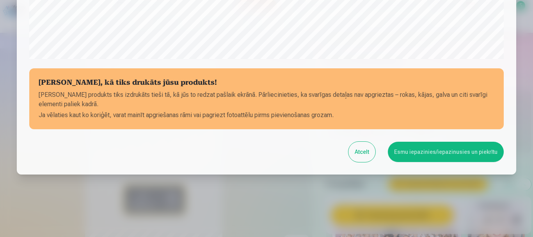
click at [473, 147] on button "Esmu iepazinies/iepazinusies un piekrītu" at bounding box center [446, 152] width 116 height 20
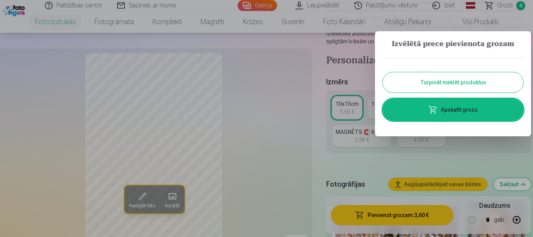
click at [453, 82] on button "Turpināt meklēt produktus" at bounding box center [453, 82] width 141 height 20
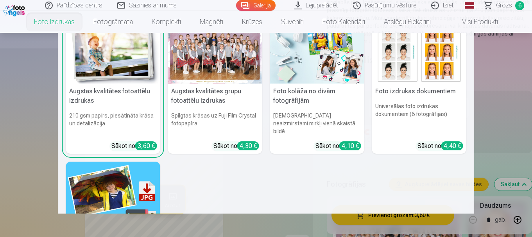
scroll to position [0, 0]
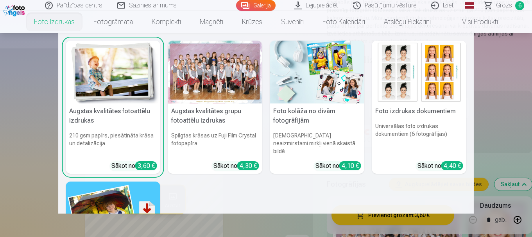
click at [135, 80] on img at bounding box center [113, 72] width 94 height 63
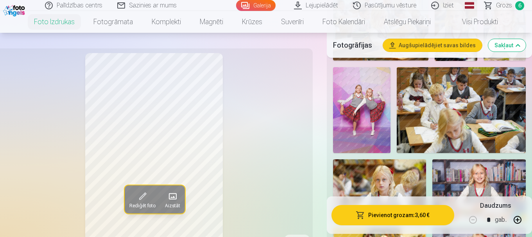
scroll to position [391, 0]
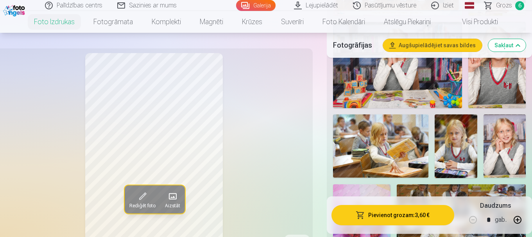
click at [499, 9] on span "Grozs" at bounding box center [504, 5] width 16 height 9
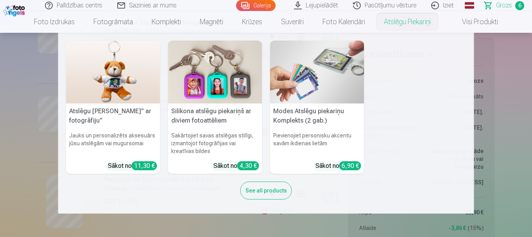
click at [317, 71] on img at bounding box center [317, 72] width 94 height 63
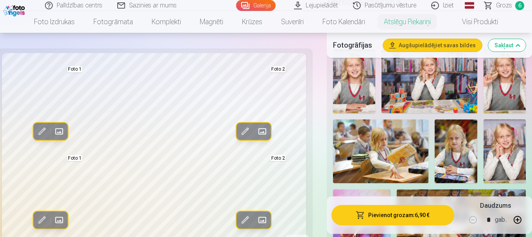
scroll to position [195, 0]
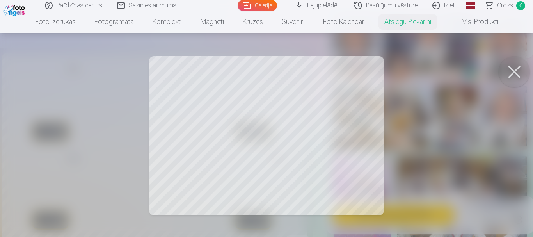
click at [513, 74] on button at bounding box center [514, 71] width 31 height 31
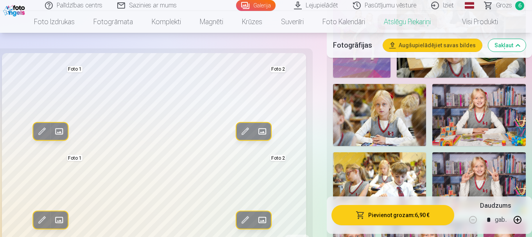
scroll to position [320, 0]
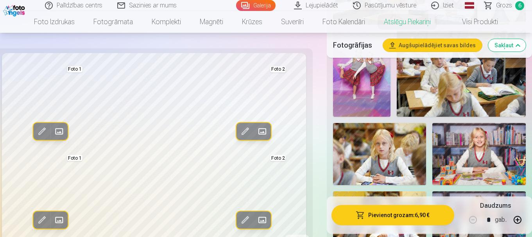
click at [489, 150] on img at bounding box center [478, 154] width 93 height 62
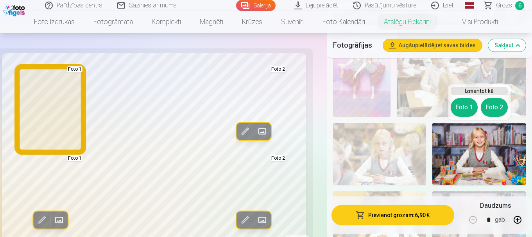
click at [461, 106] on button "Foto 1" at bounding box center [463, 107] width 27 height 19
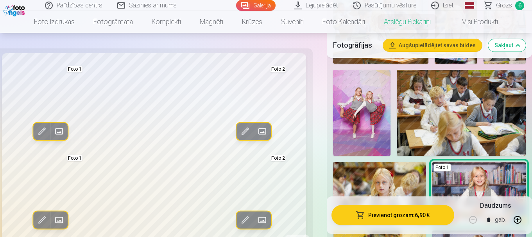
scroll to position [359, 0]
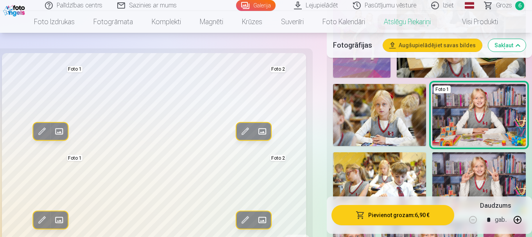
click at [382, 132] on img at bounding box center [379, 115] width 93 height 62
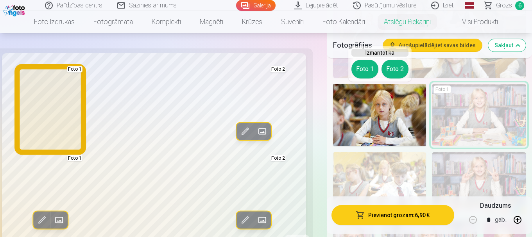
click at [376, 71] on button "Foto 1" at bounding box center [364, 69] width 27 height 19
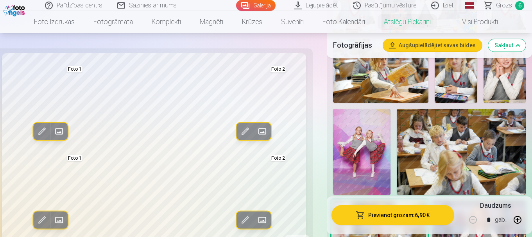
scroll to position [203, 0]
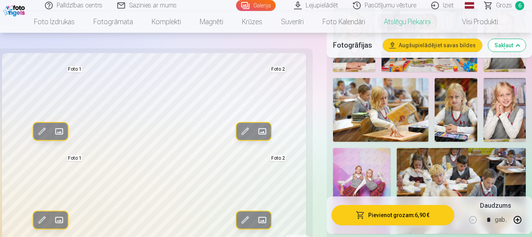
click at [457, 121] on img at bounding box center [455, 110] width 43 height 64
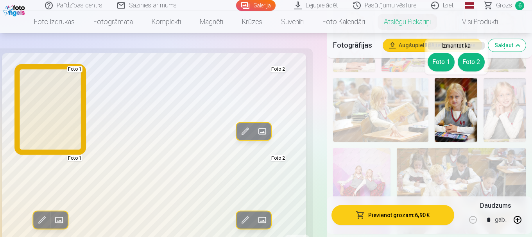
click at [432, 65] on button "Foto 1" at bounding box center [440, 62] width 27 height 19
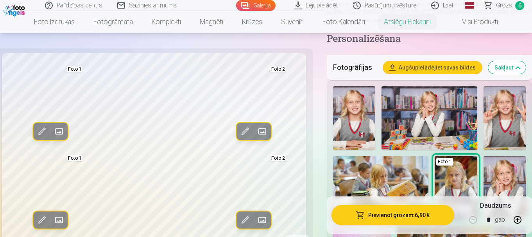
scroll to position [242, 0]
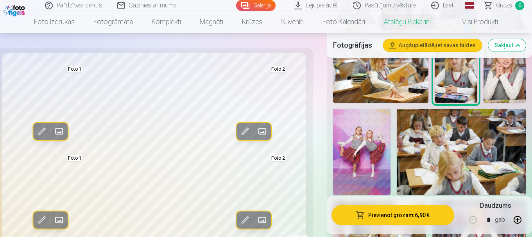
click at [373, 73] on img at bounding box center [380, 71] width 95 height 64
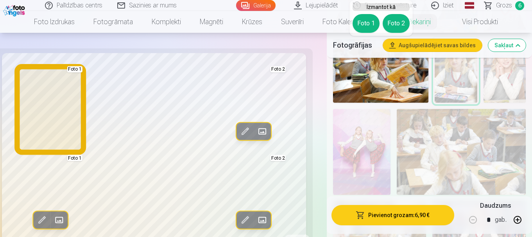
click at [361, 20] on button "Foto 1" at bounding box center [365, 23] width 27 height 19
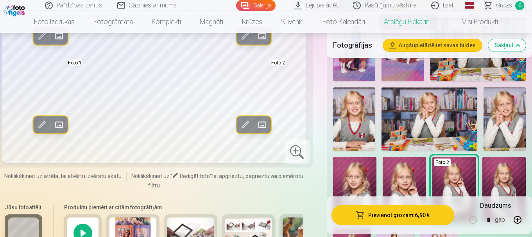
scroll to position [554, 0]
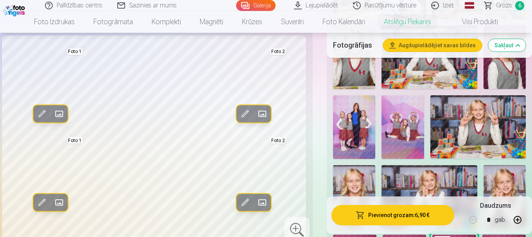
click at [489, 120] on img at bounding box center [477, 127] width 95 height 64
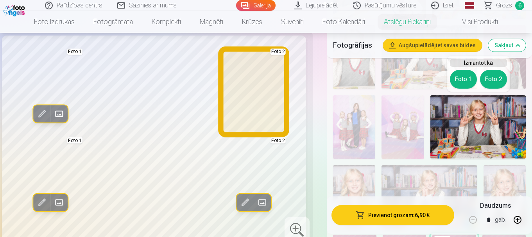
click at [490, 79] on button "Foto 2" at bounding box center [493, 79] width 27 height 19
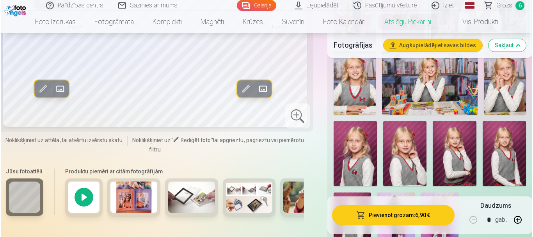
scroll to position [671, 0]
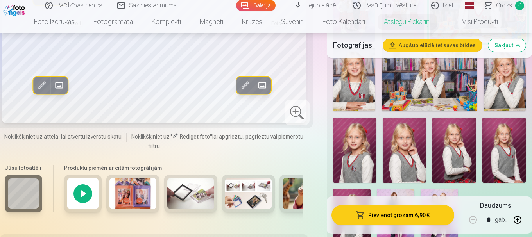
click at [403, 218] on button "Pievienot grozam : 6,90 €" at bounding box center [392, 215] width 123 height 20
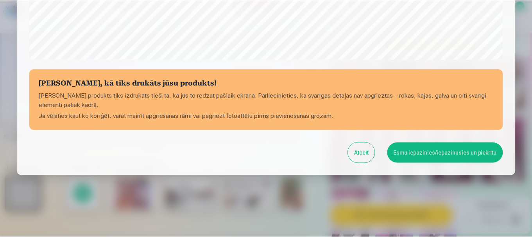
scroll to position [325, 0]
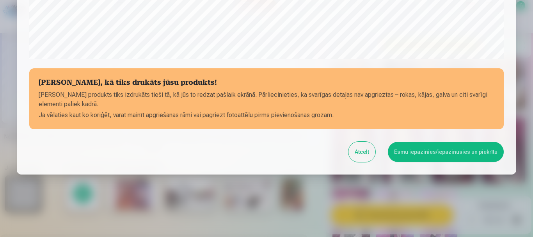
click at [439, 151] on button "Esmu iepazinies/iepazinusies un piekrītu" at bounding box center [446, 152] width 116 height 20
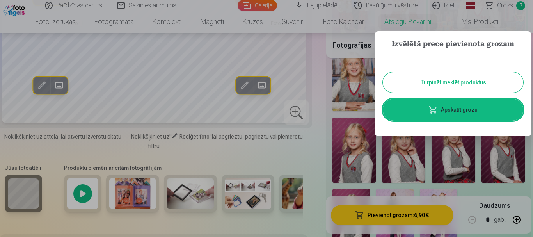
click at [472, 110] on link "Apskatīt grozu" at bounding box center [453, 110] width 141 height 22
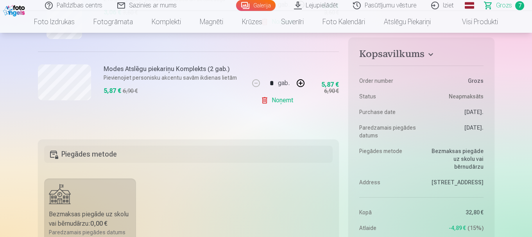
scroll to position [705, 0]
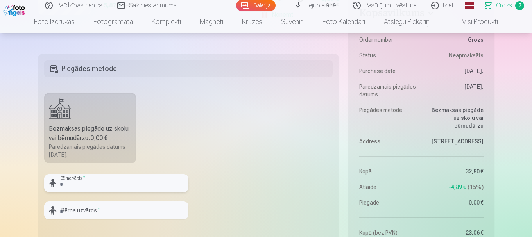
click at [74, 182] on input "text" at bounding box center [116, 183] width 144 height 18
type input "********"
click at [142, 210] on input "text" at bounding box center [116, 211] width 144 height 18
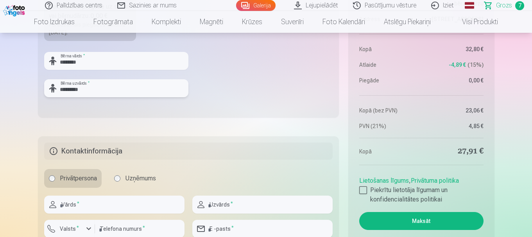
scroll to position [861, 0]
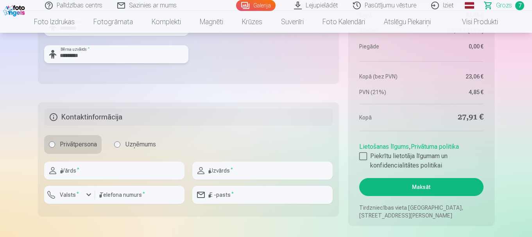
type input "*********"
click at [83, 173] on input "text" at bounding box center [114, 171] width 140 height 18
drag, startPoint x: 120, startPoint y: 170, endPoint x: 83, endPoint y: 171, distance: 37.5
click at [83, 171] on input "**********" at bounding box center [114, 171] width 140 height 18
type input "*******"
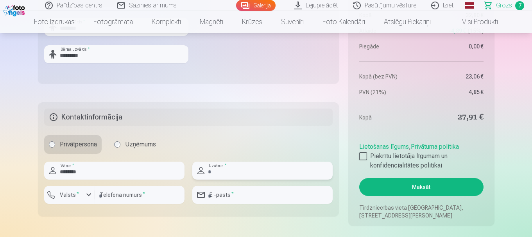
click at [239, 175] on input "text" at bounding box center [262, 171] width 140 height 18
type input "*********"
click at [110, 195] on input "number" at bounding box center [139, 195] width 89 height 18
click at [69, 198] on label "Valsts *" at bounding box center [69, 195] width 25 height 8
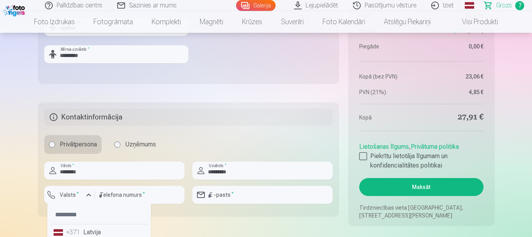
scroll to position [865, 0]
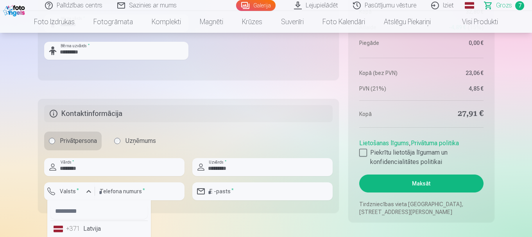
click at [80, 232] on div "+371" at bounding box center [74, 228] width 16 height 9
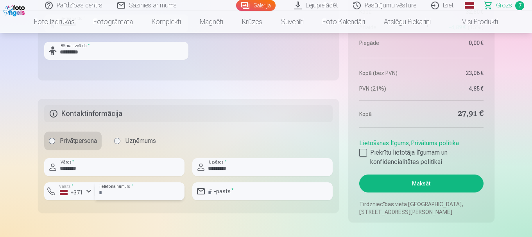
click at [126, 192] on input "number" at bounding box center [139, 191] width 89 height 18
click at [107, 194] on input "number" at bounding box center [139, 191] width 89 height 18
type input "********"
click at [232, 188] on input "email" at bounding box center [262, 191] width 140 height 18
type input "**********"
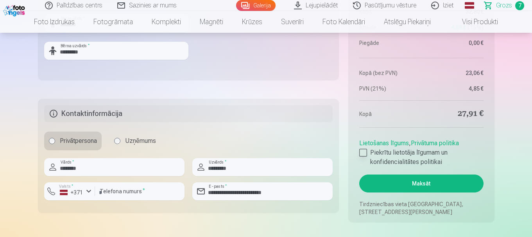
click at [363, 153] on div at bounding box center [363, 153] width 8 height 8
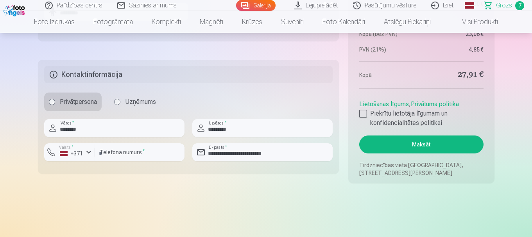
click at [417, 146] on button "Maksāt" at bounding box center [421, 145] width 124 height 18
